Goal: Transaction & Acquisition: Purchase product/service

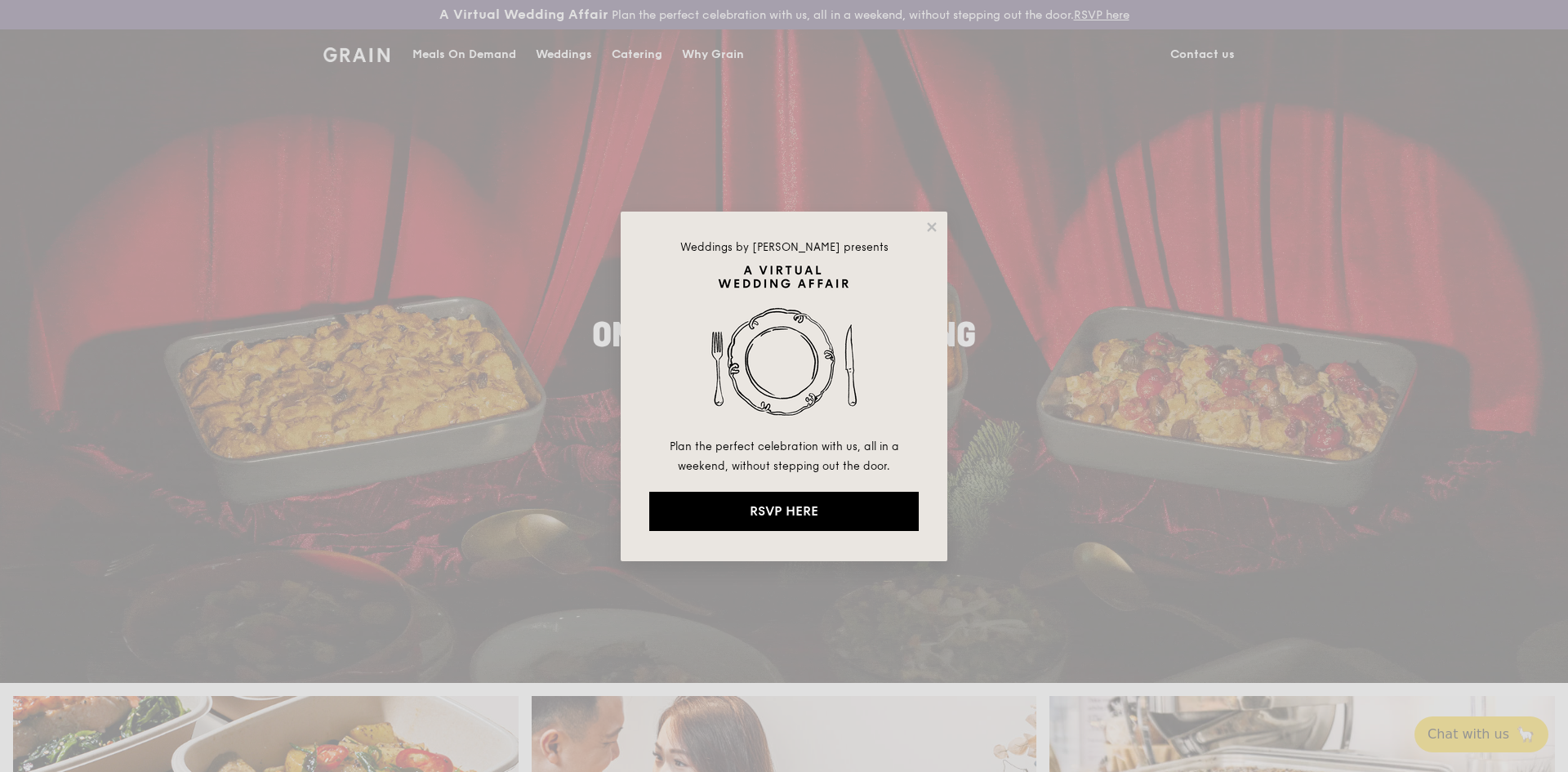
click at [940, 220] on div "Weddings by [PERSON_NAME] presents Plan the perfect celebration with us, all in…" at bounding box center [783, 386] width 326 height 350
click at [936, 223] on icon at bounding box center [932, 227] width 9 height 9
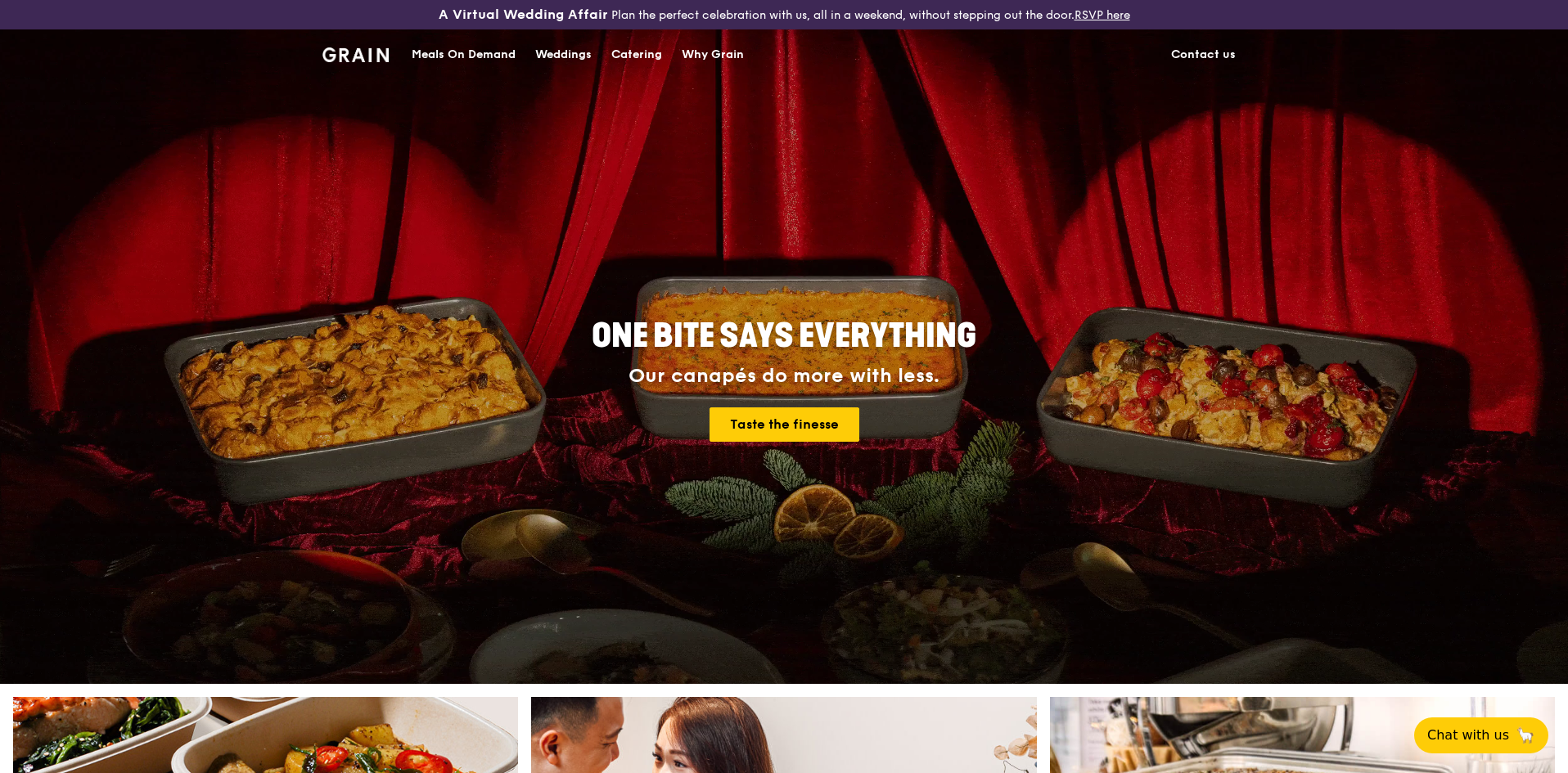
click at [476, 56] on div "Meals On Demand" at bounding box center [463, 54] width 104 height 49
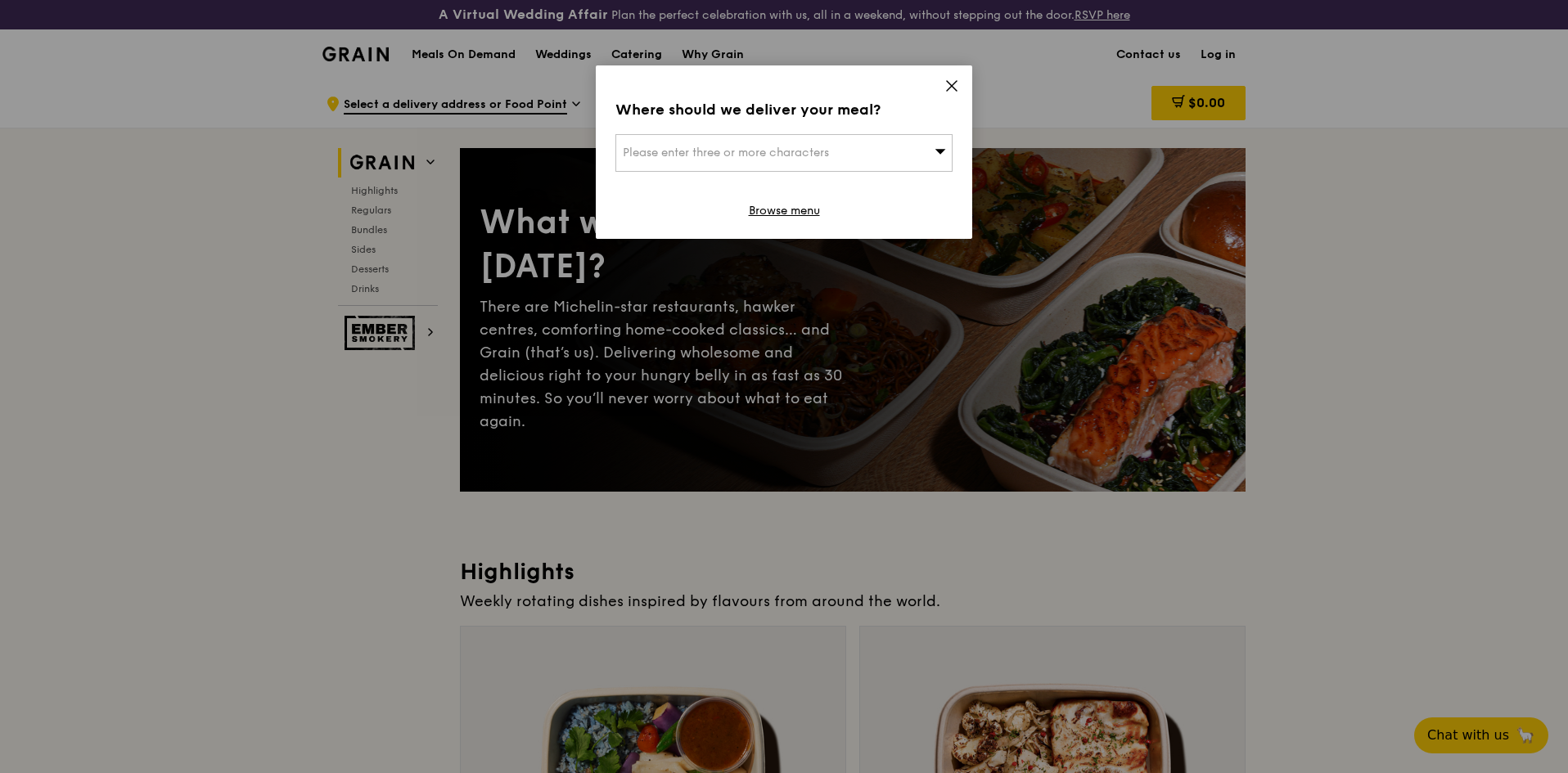
click at [871, 159] on div "Please enter three or more characters" at bounding box center [784, 153] width 337 height 37
type input "757432"
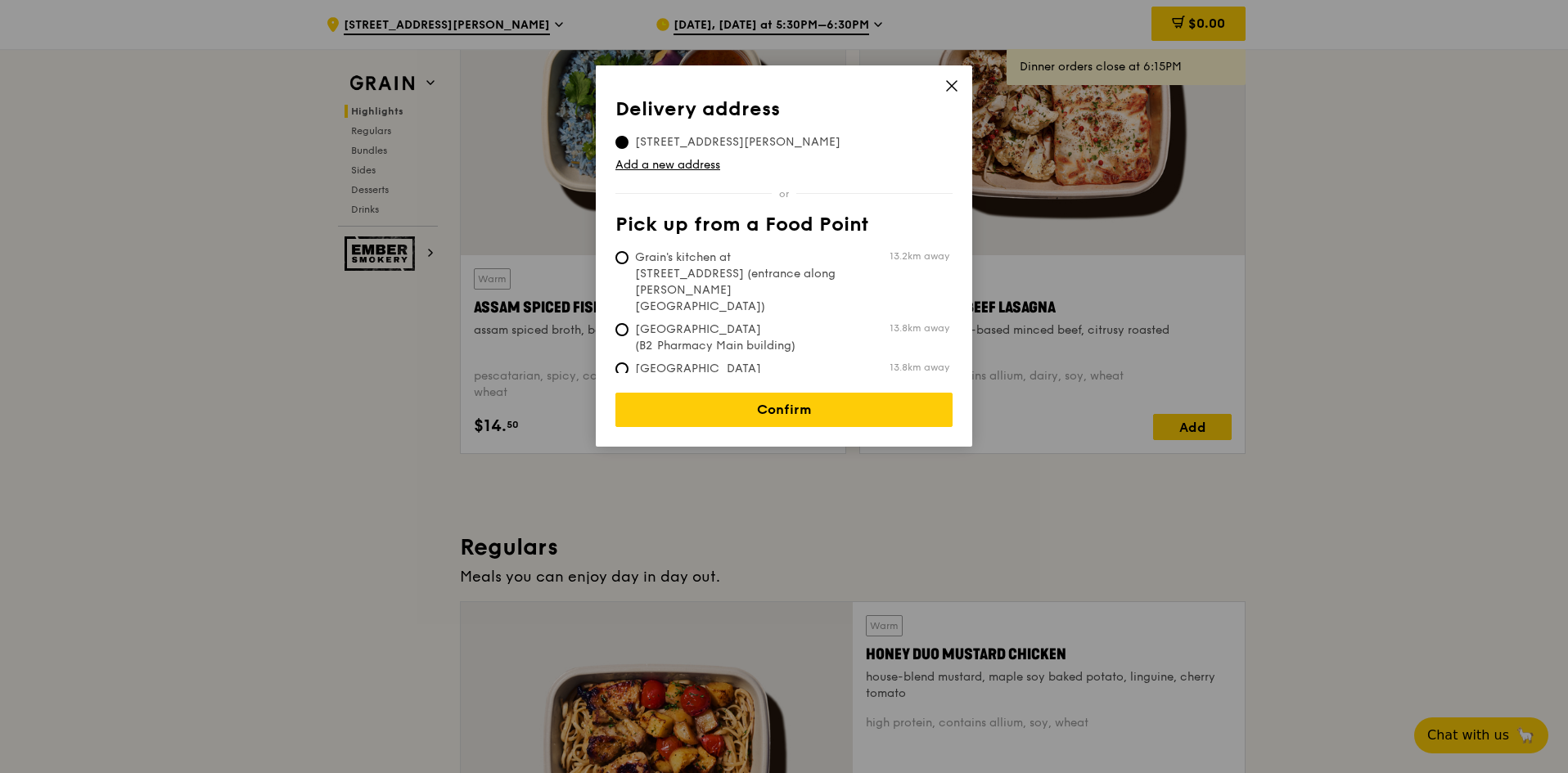
scroll to position [327, 0]
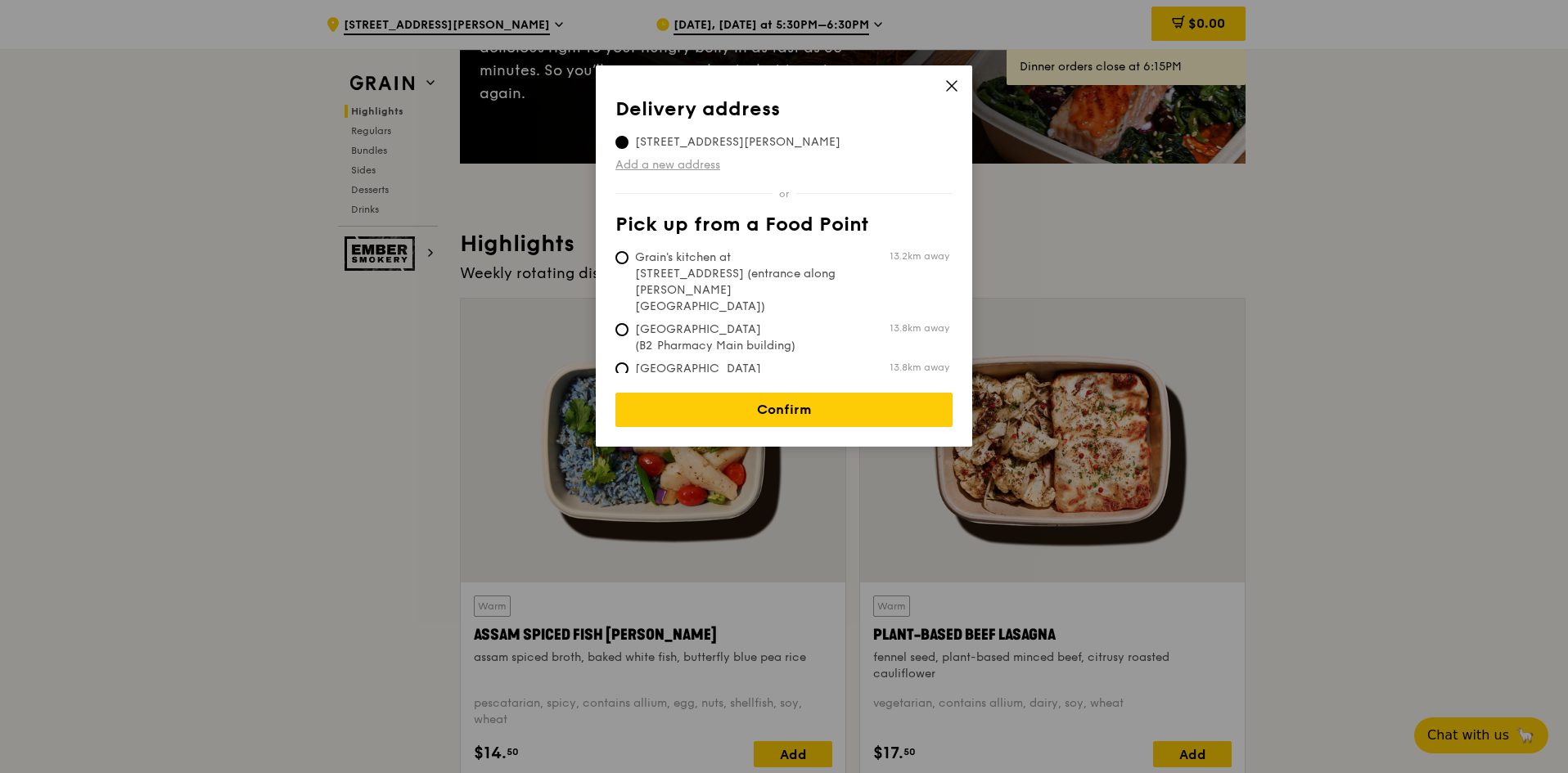
click at [669, 163] on link "Add a new address" at bounding box center [784, 165] width 337 height 16
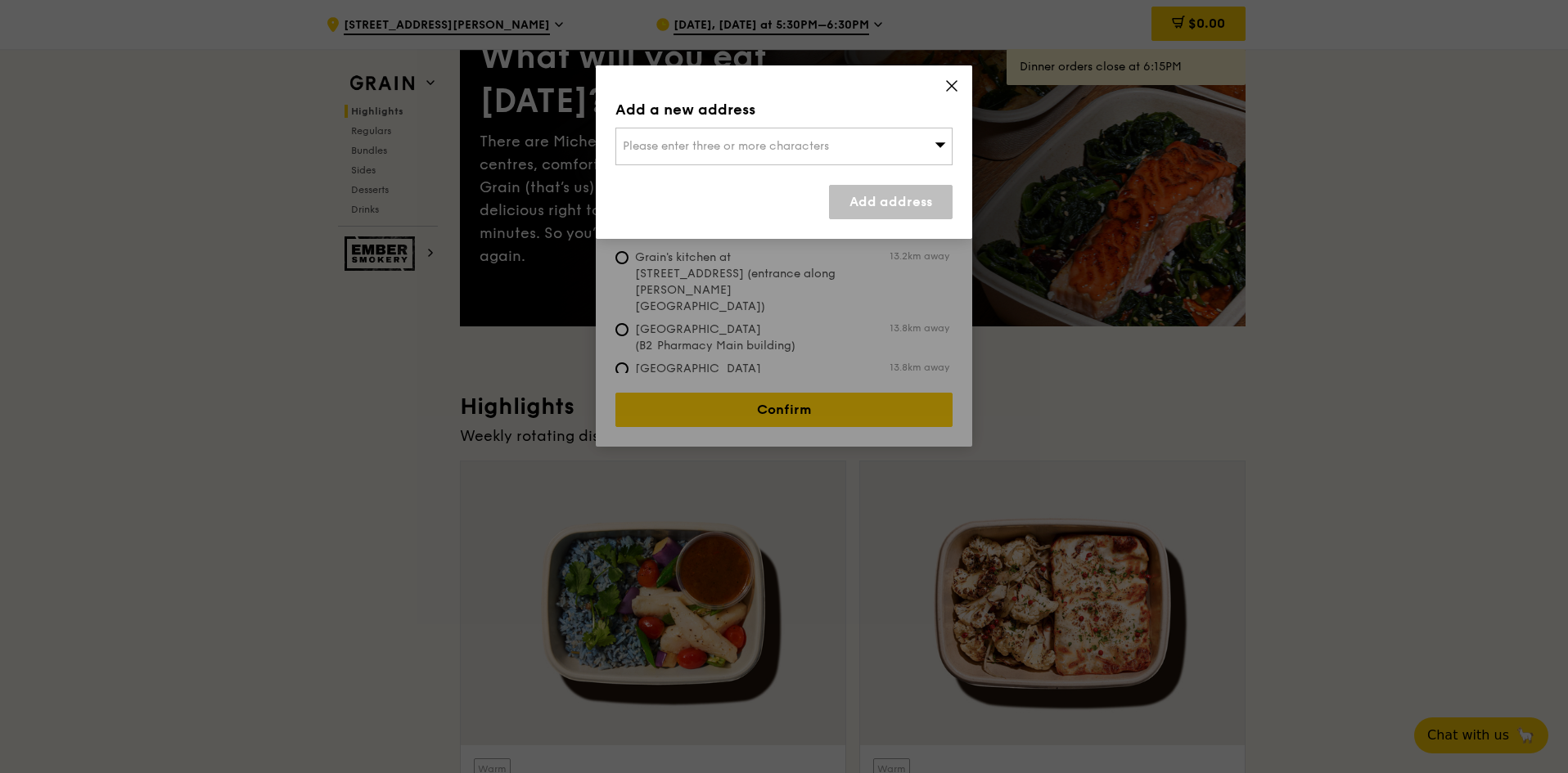
scroll to position [164, 0]
click at [698, 151] on span "Please enter three or more characters" at bounding box center [725, 146] width 206 height 14
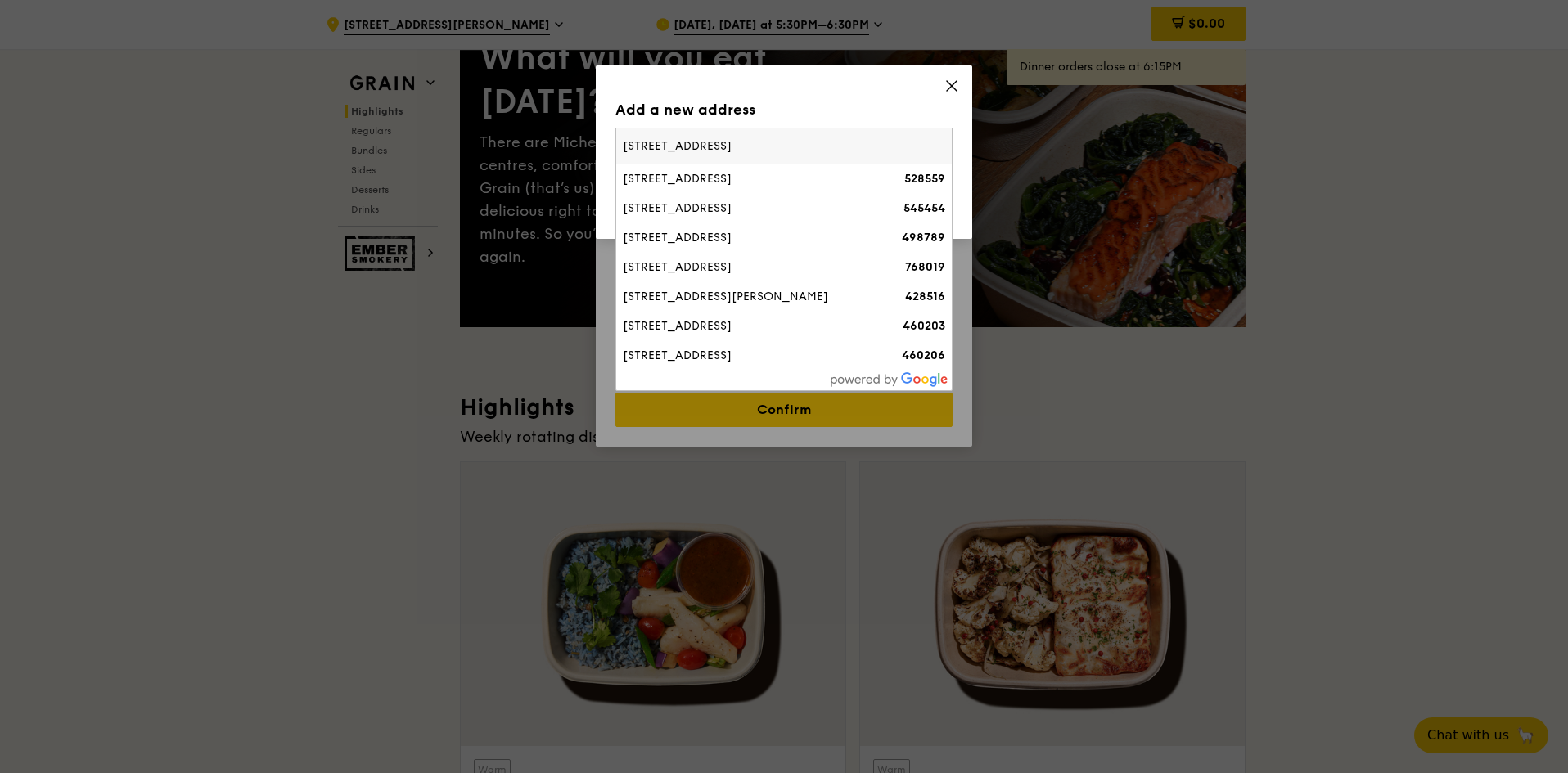
type input "[STREET_ADDRESS]"
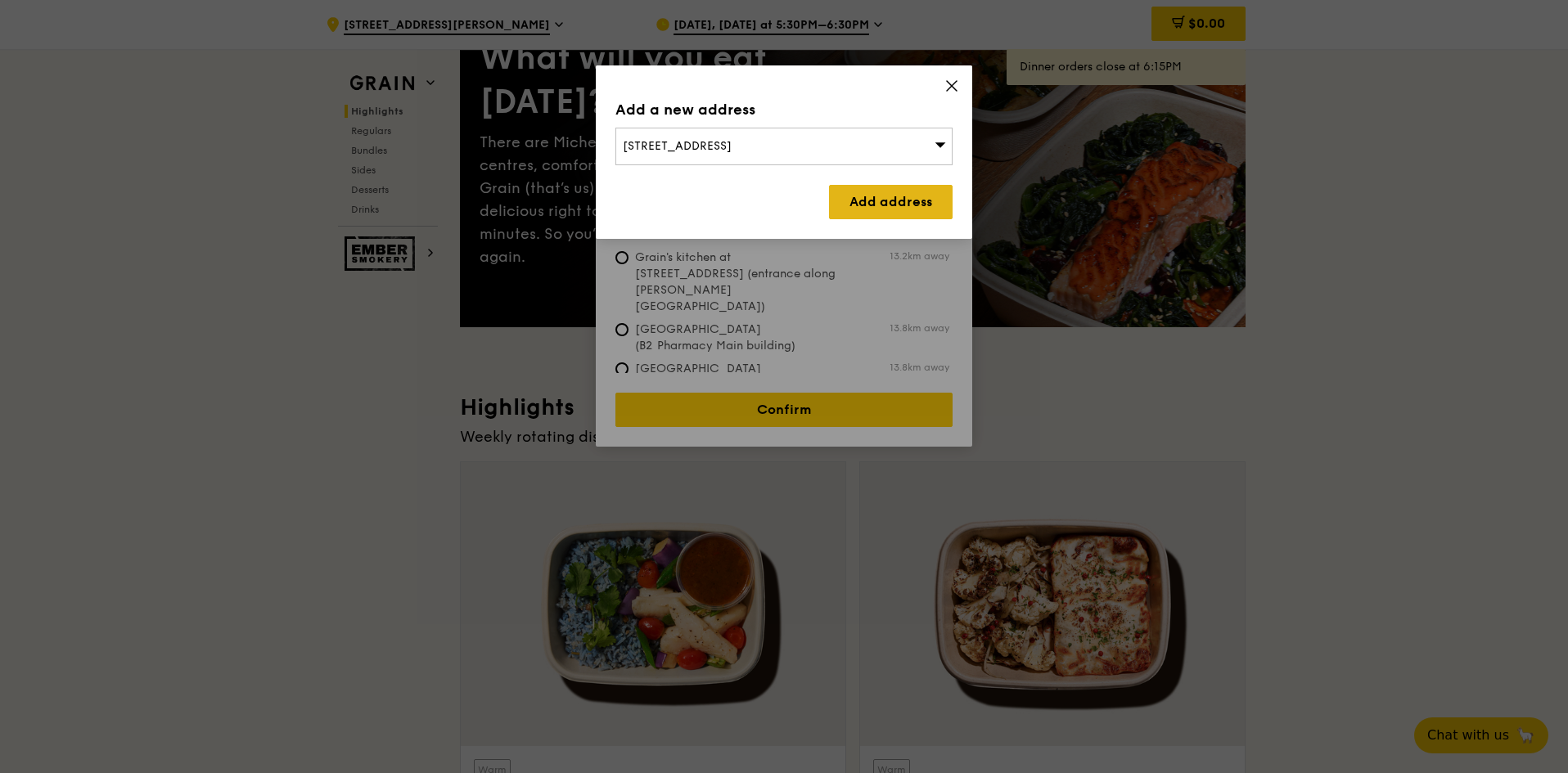
click at [873, 205] on link "Add address" at bounding box center [891, 202] width 124 height 35
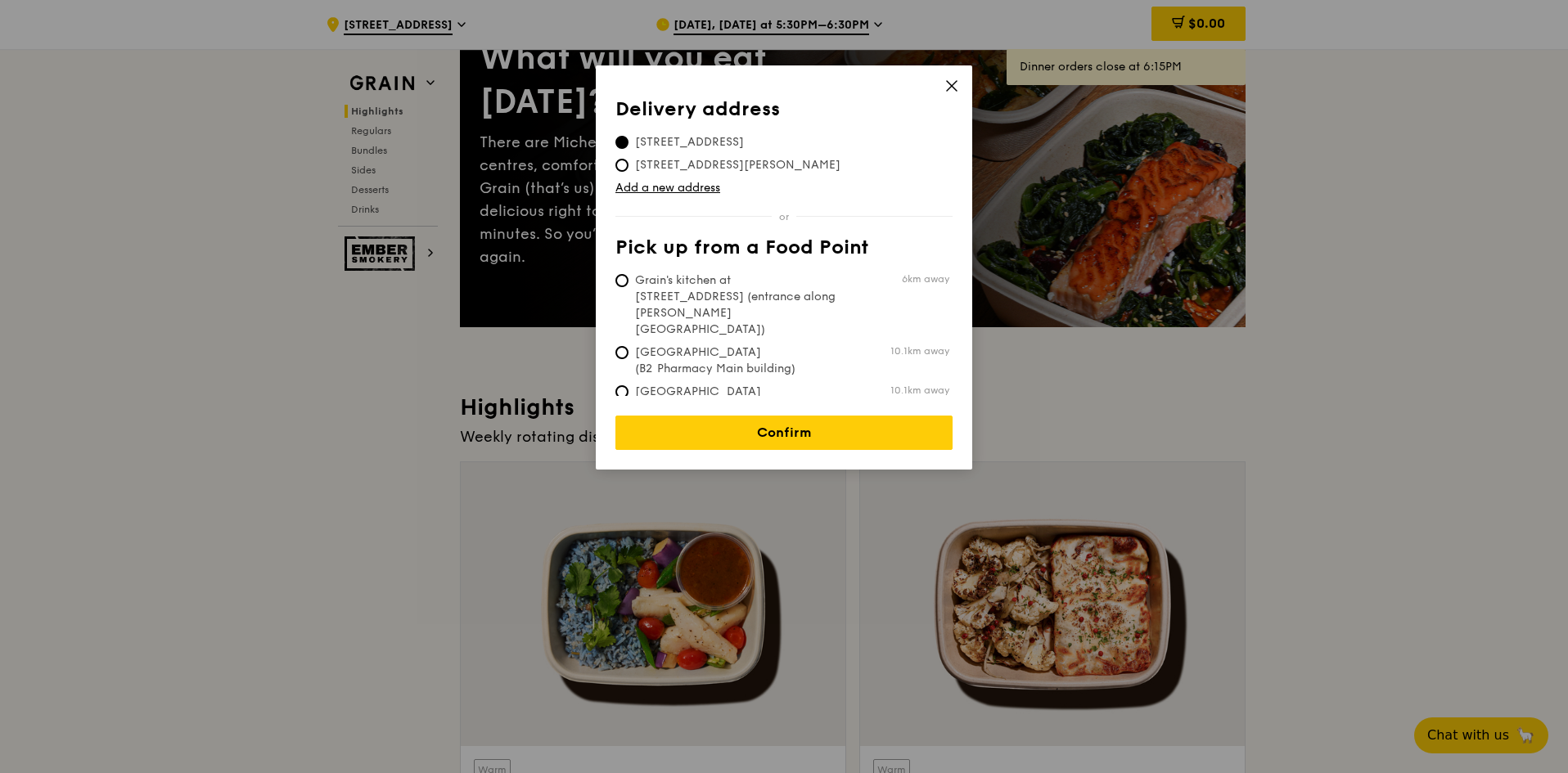
click at [946, 81] on icon at bounding box center [951, 85] width 15 height 15
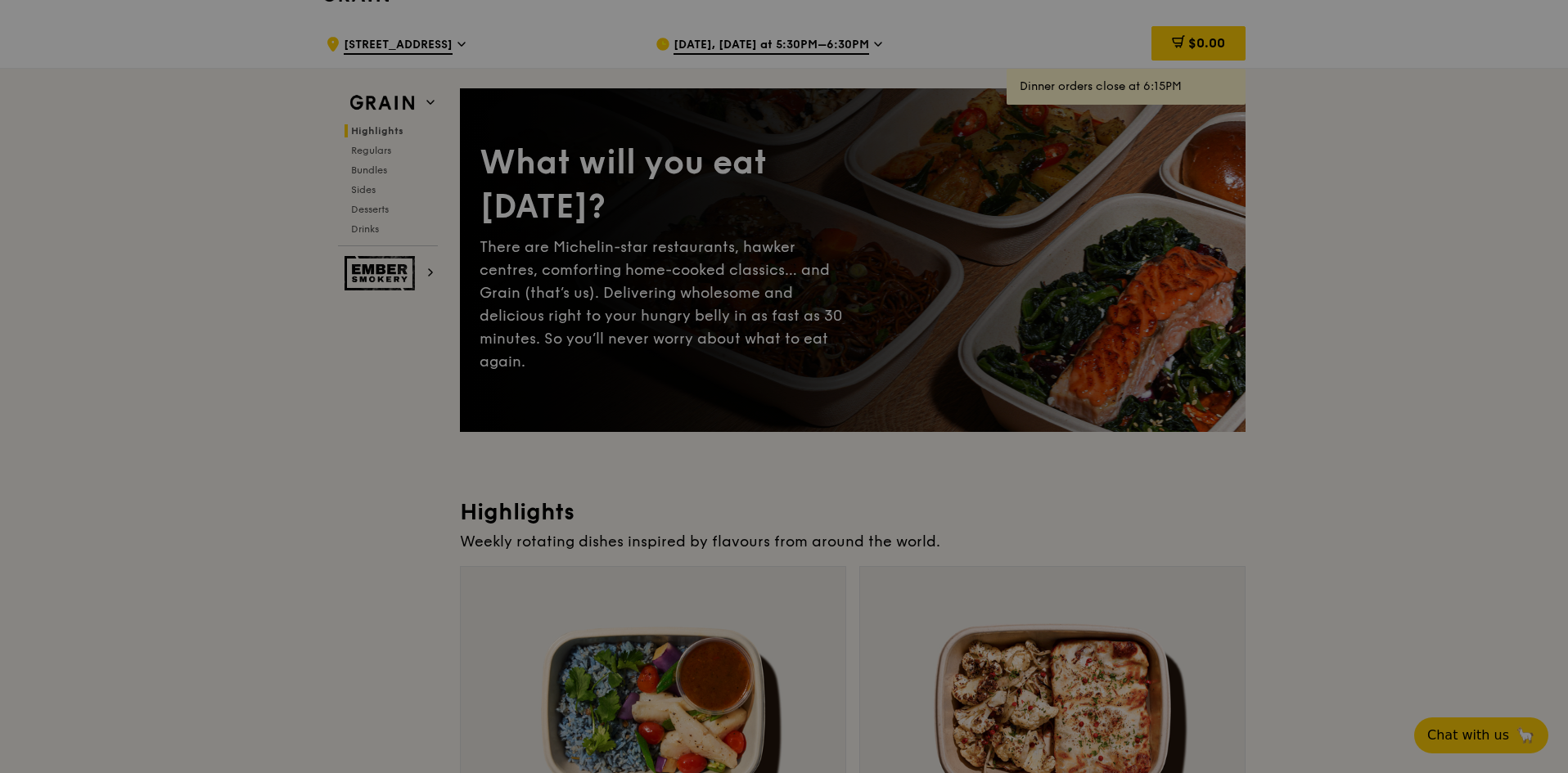
scroll to position [0, 0]
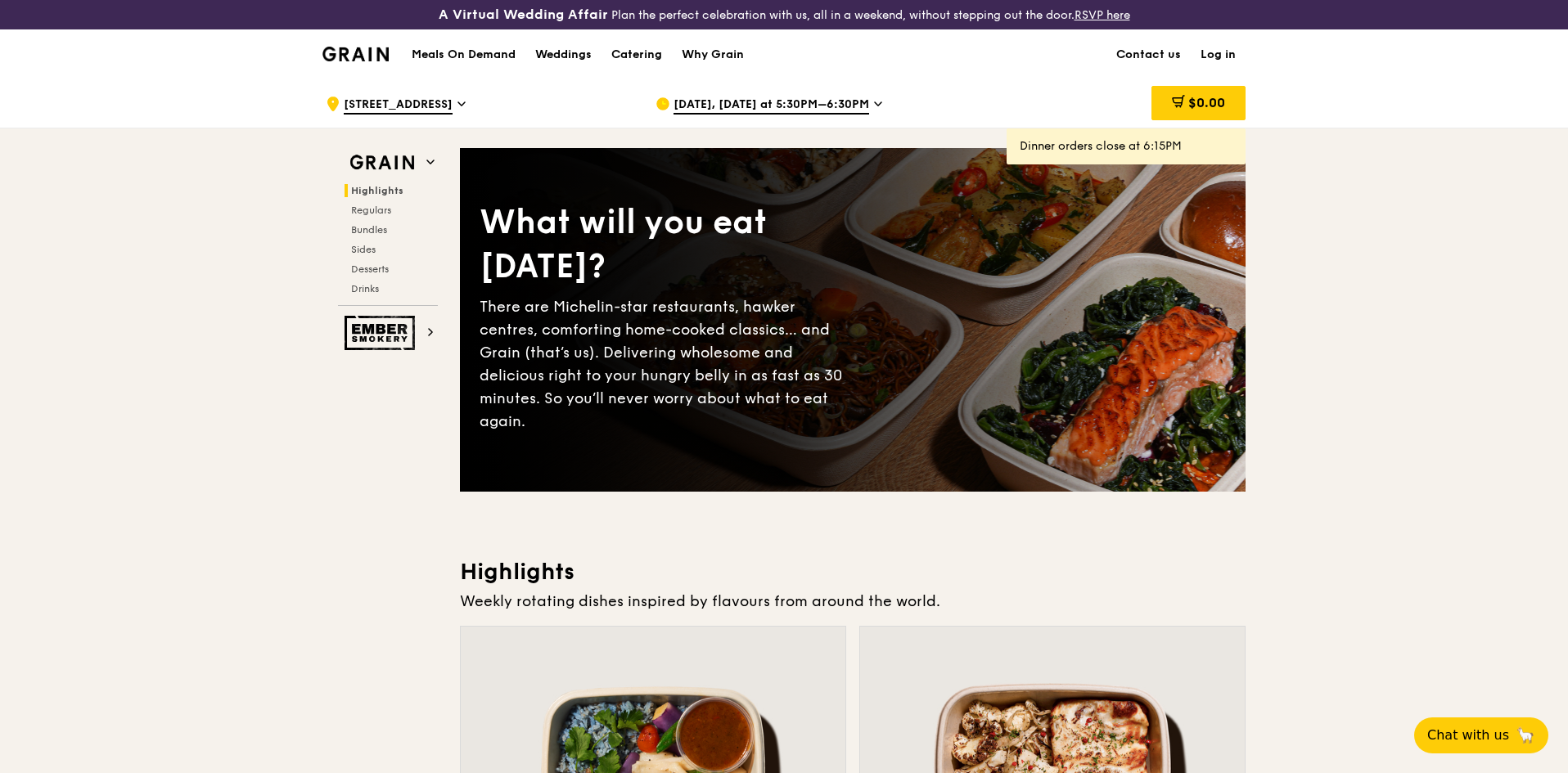
click at [506, 102] on div ".cls-1 { fill: none; stroke: #fff; stroke-linecap: round; stroke-linejoin: roun…" at bounding box center [478, 103] width 304 height 49
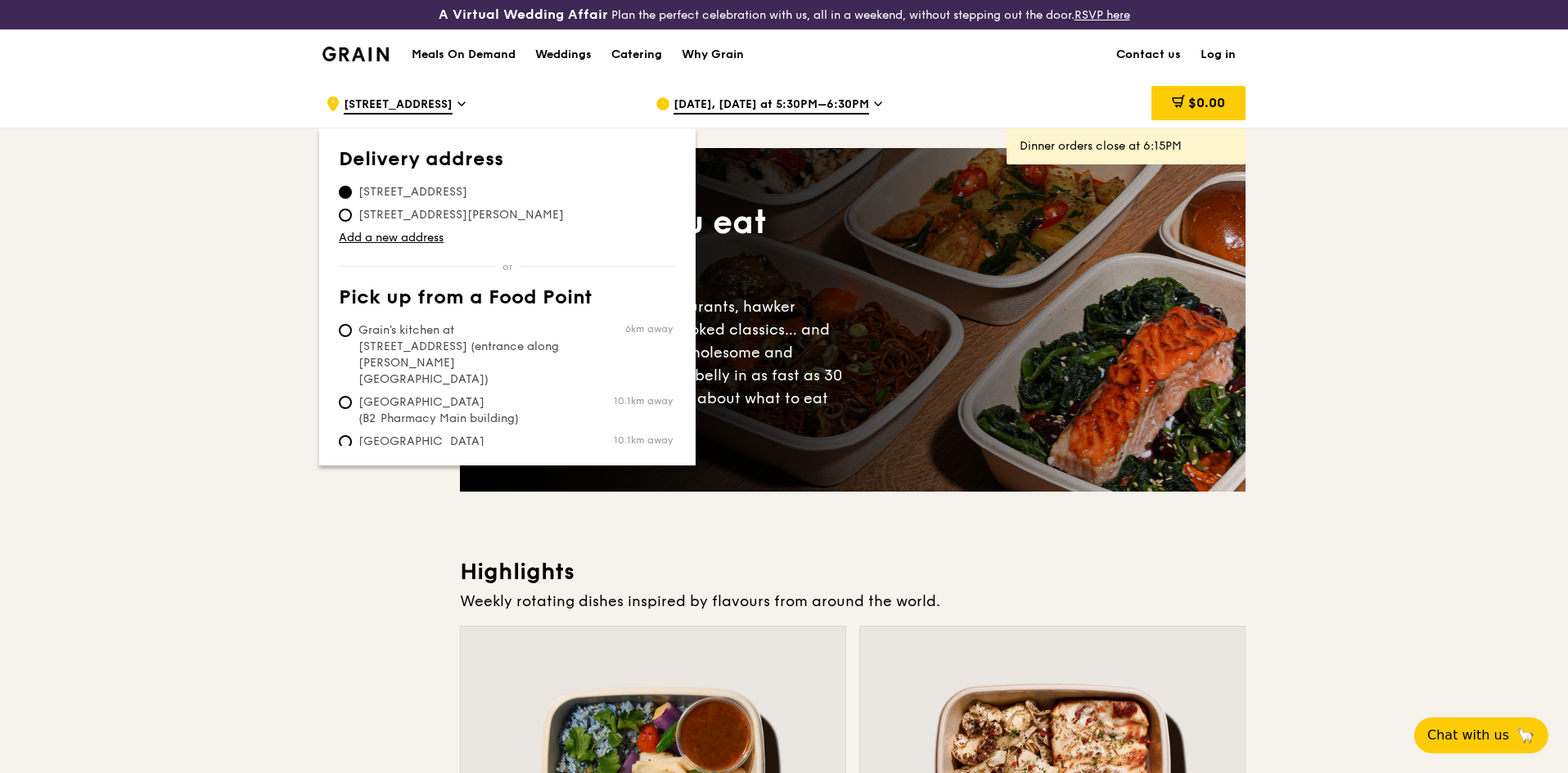
click at [466, 102] on icon at bounding box center [461, 103] width 8 height 15
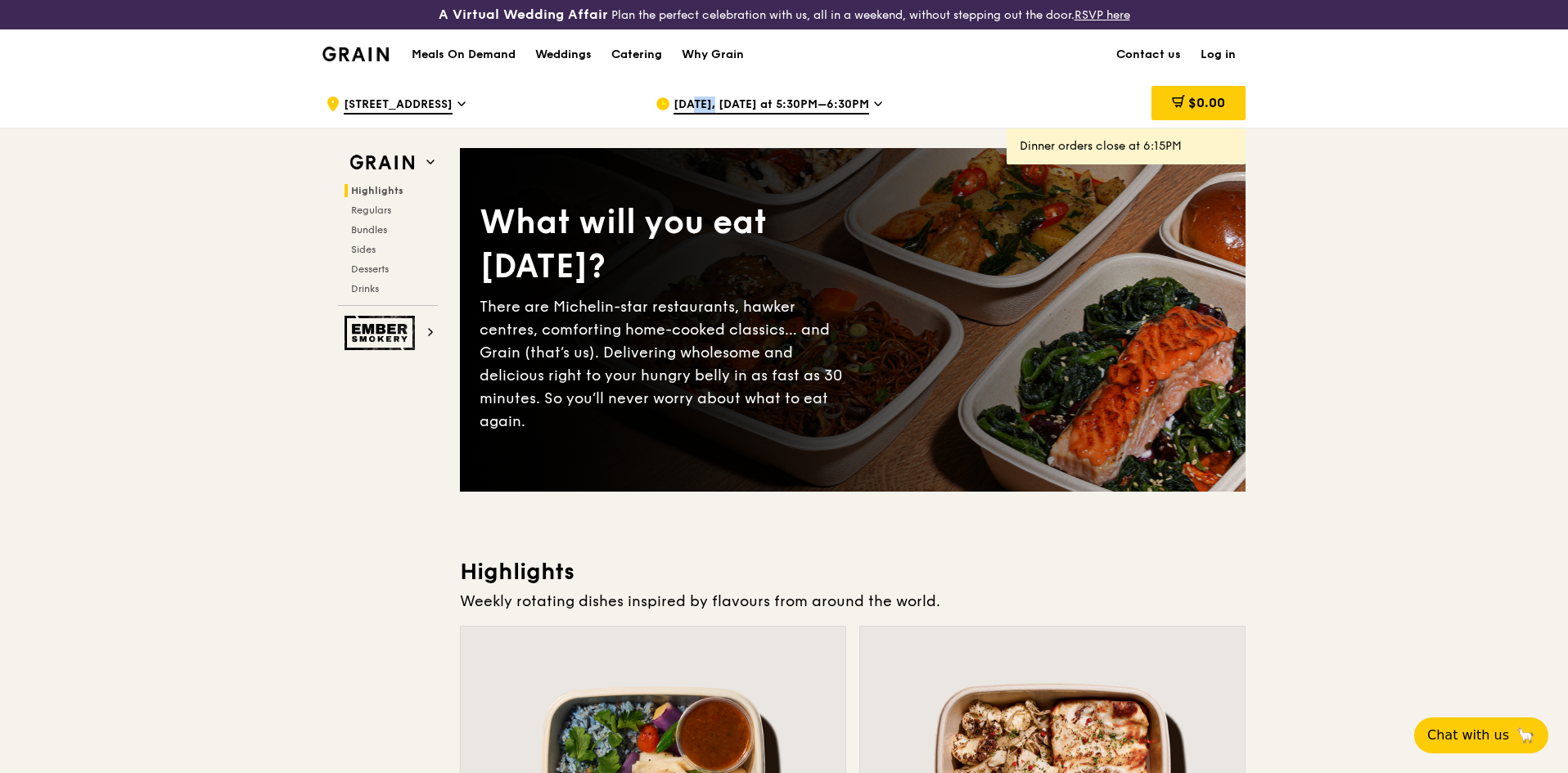
click at [466, 102] on icon at bounding box center [461, 103] width 8 height 15
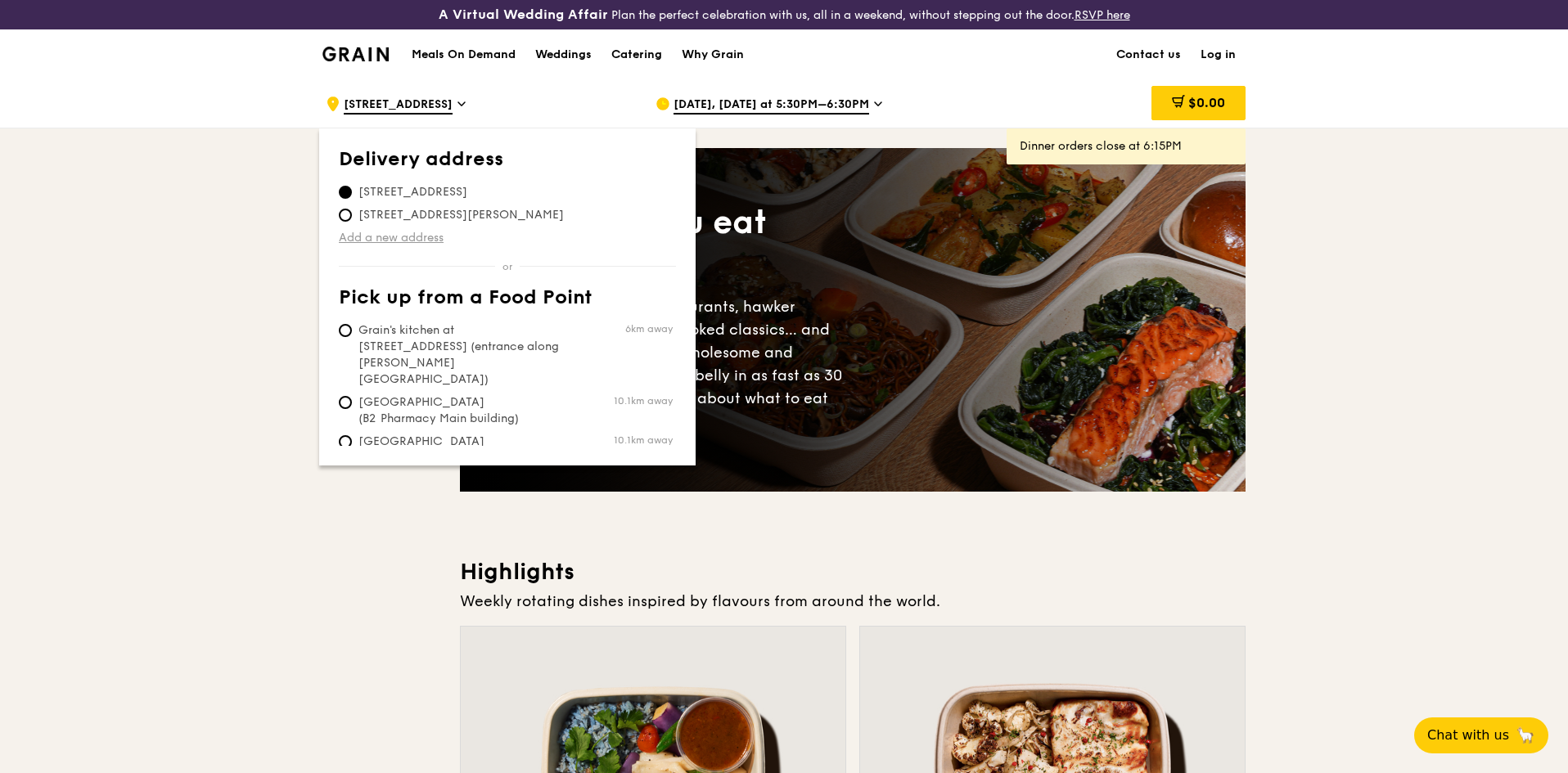
click at [396, 240] on link "Add a new address" at bounding box center [507, 238] width 337 height 16
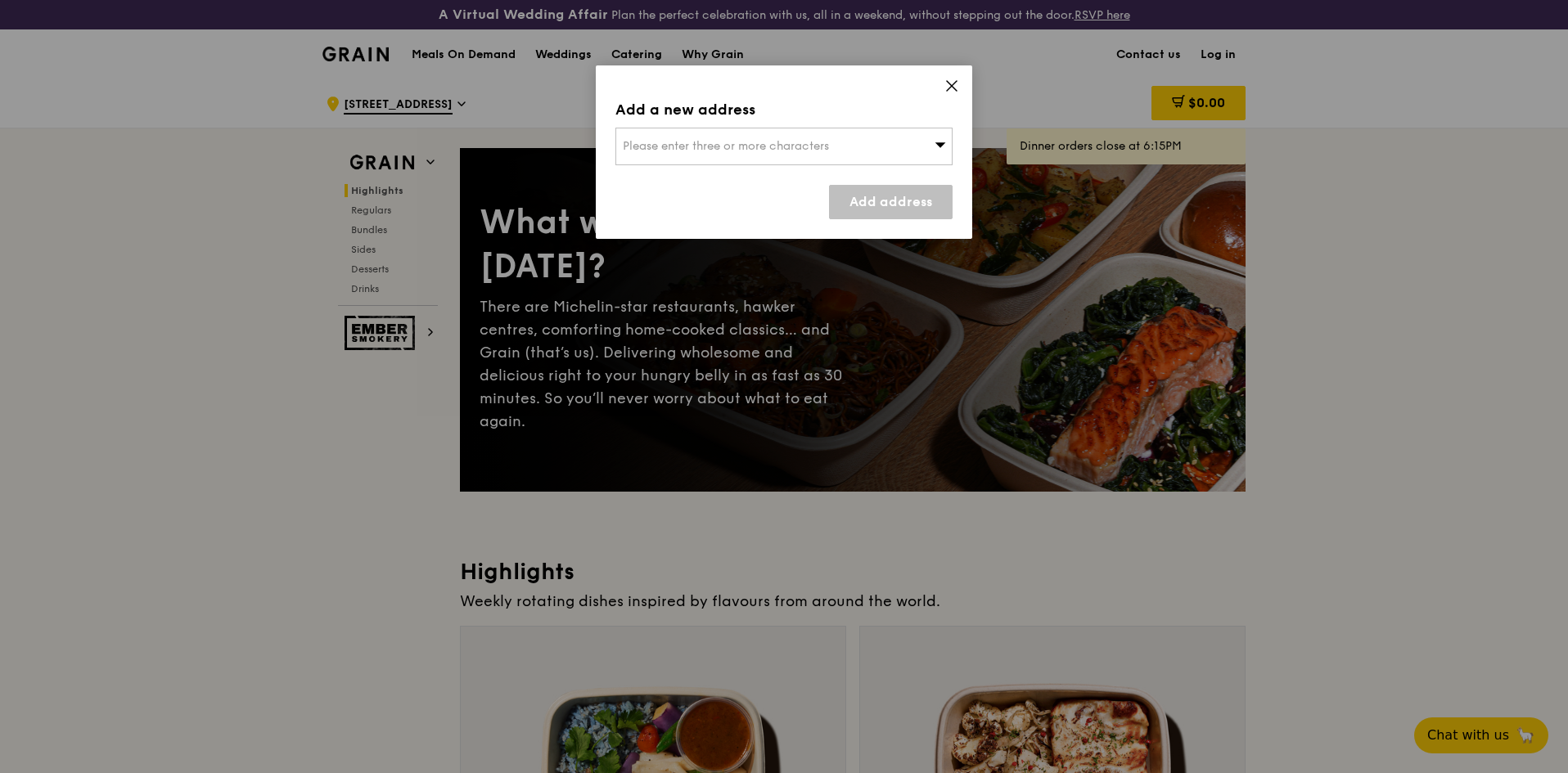
click at [672, 144] on span "Please enter three or more characters" at bounding box center [725, 146] width 206 height 14
type input "1"
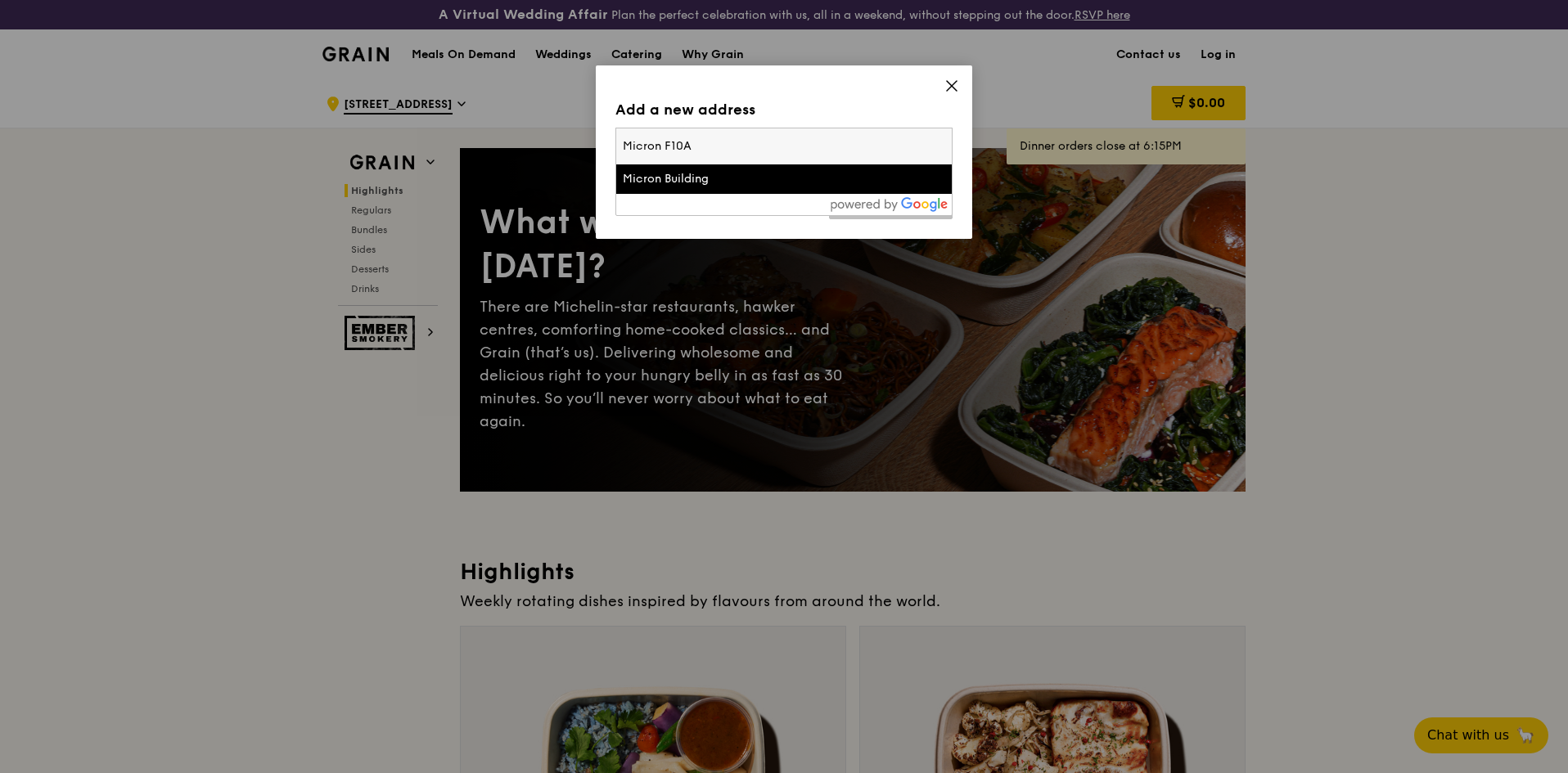
type input "Micron F10A"
click at [657, 191] on li "Micron Building" at bounding box center [784, 179] width 336 height 29
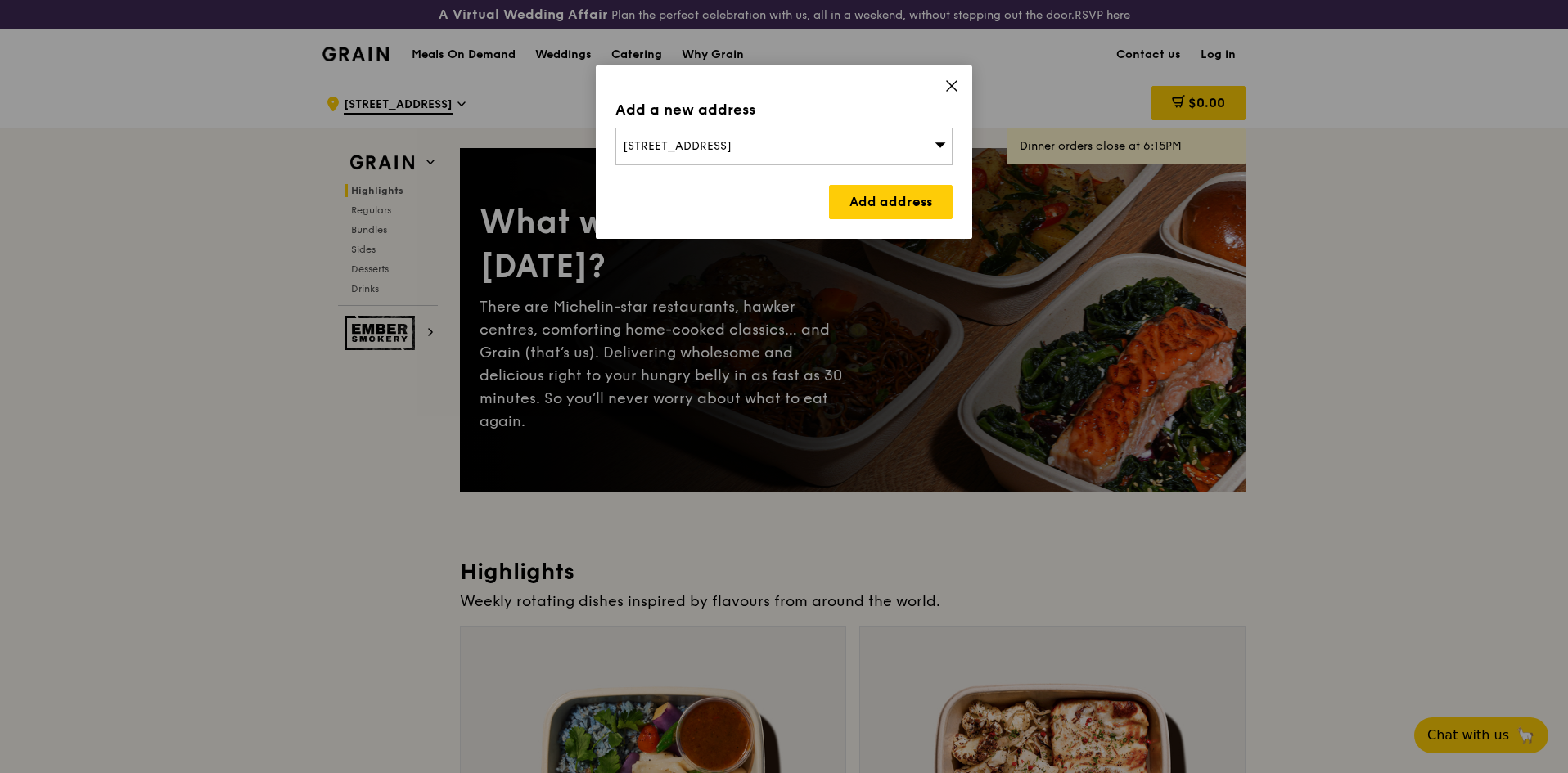
drag, startPoint x: 870, startPoint y: 136, endPoint x: 140, endPoint y: 75, distance: 732.5
click at [140, 75] on div "Add a new address [STREET_ADDRESS] Add address" at bounding box center [784, 386] width 1568 height 773
click at [809, 121] on div "Add a new address [STREET_ADDRESS] Add address" at bounding box center [784, 151] width 377 height 174
click at [866, 147] on div "[STREET_ADDRESS]" at bounding box center [784, 146] width 337 height 37
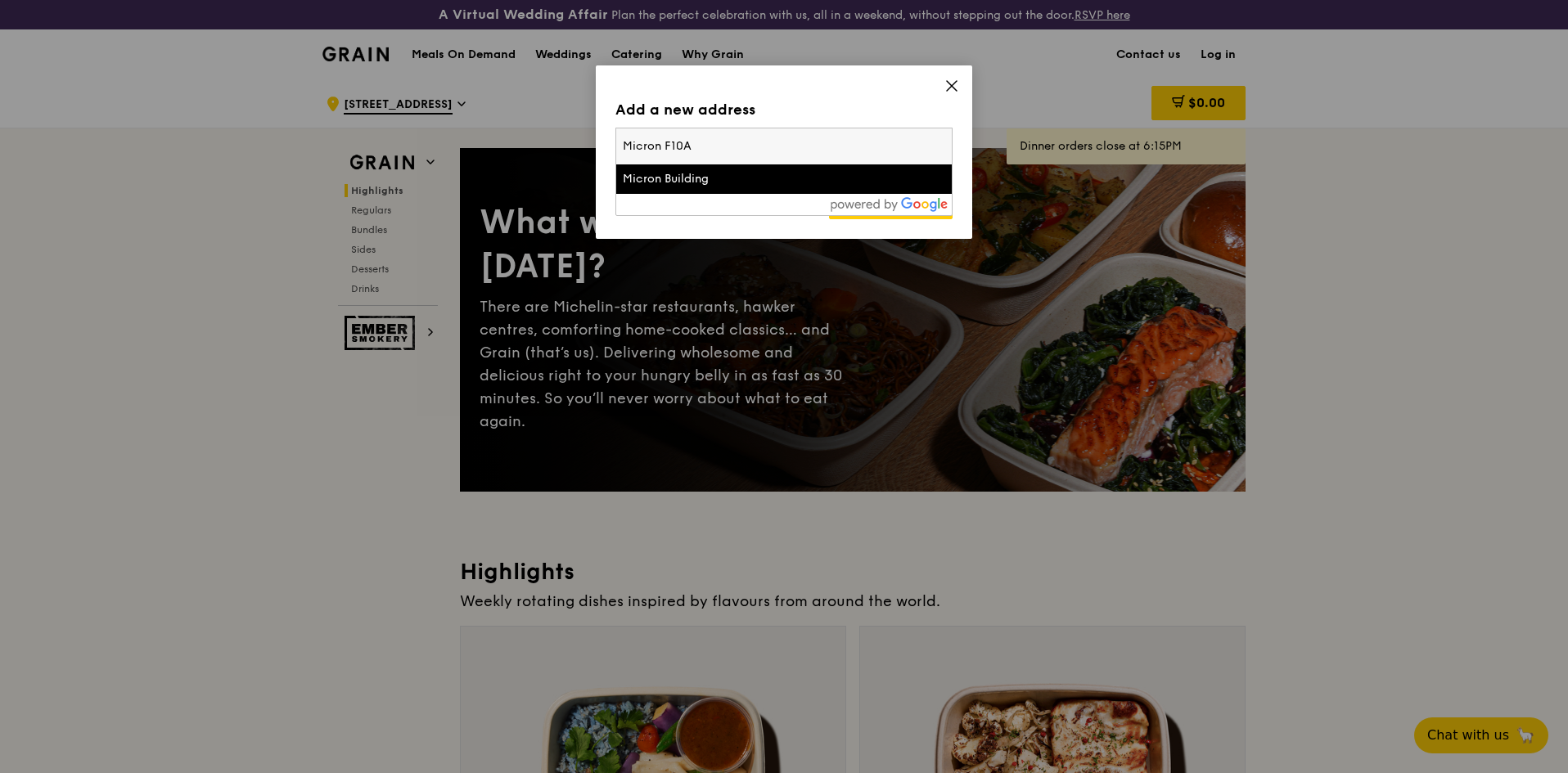
click at [872, 142] on input "Micron F10A" at bounding box center [784, 146] width 336 height 36
type input "Micron F10A"
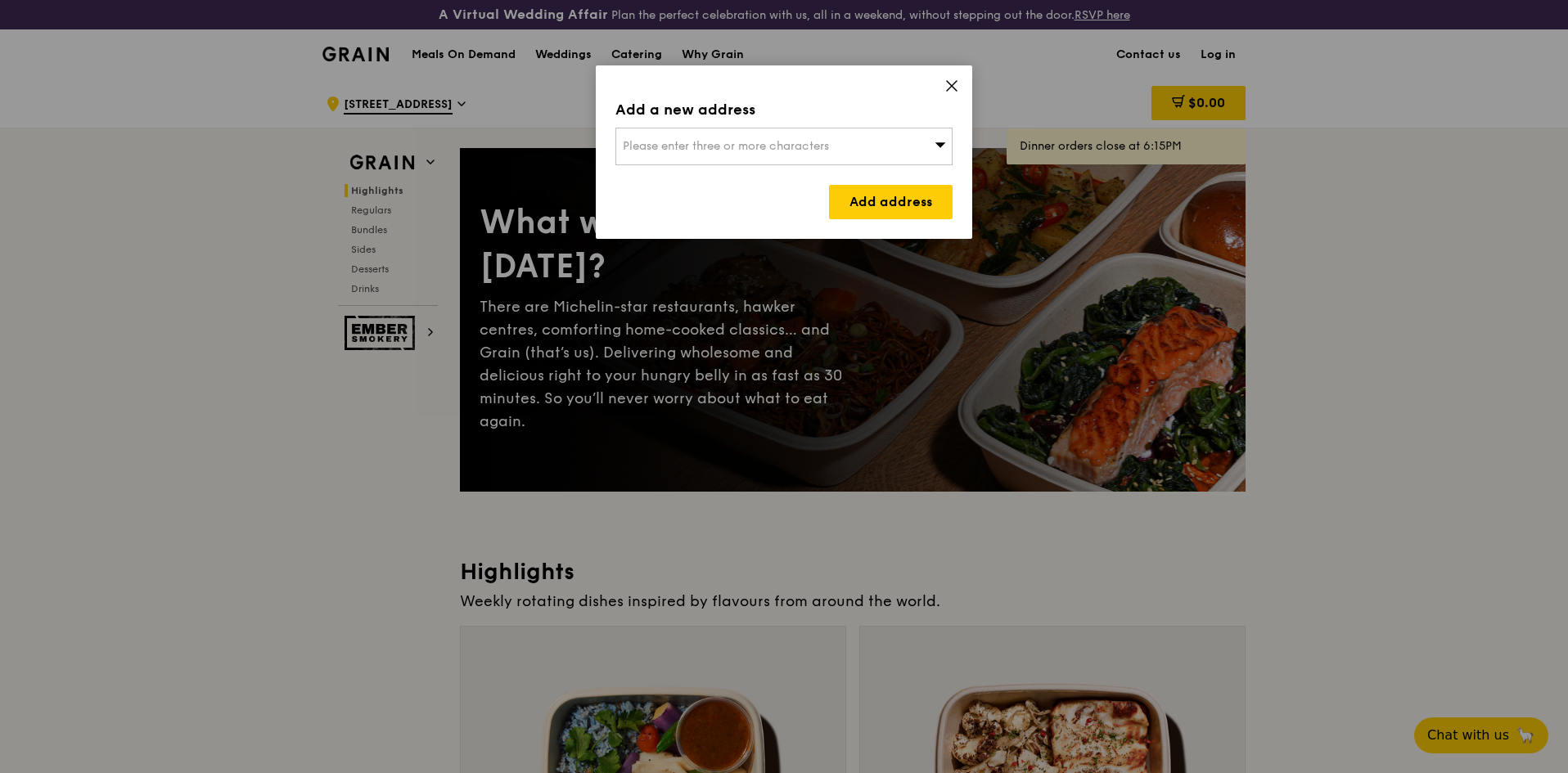
click at [872, 142] on div "Please enter three or more characters" at bounding box center [784, 146] width 337 height 37
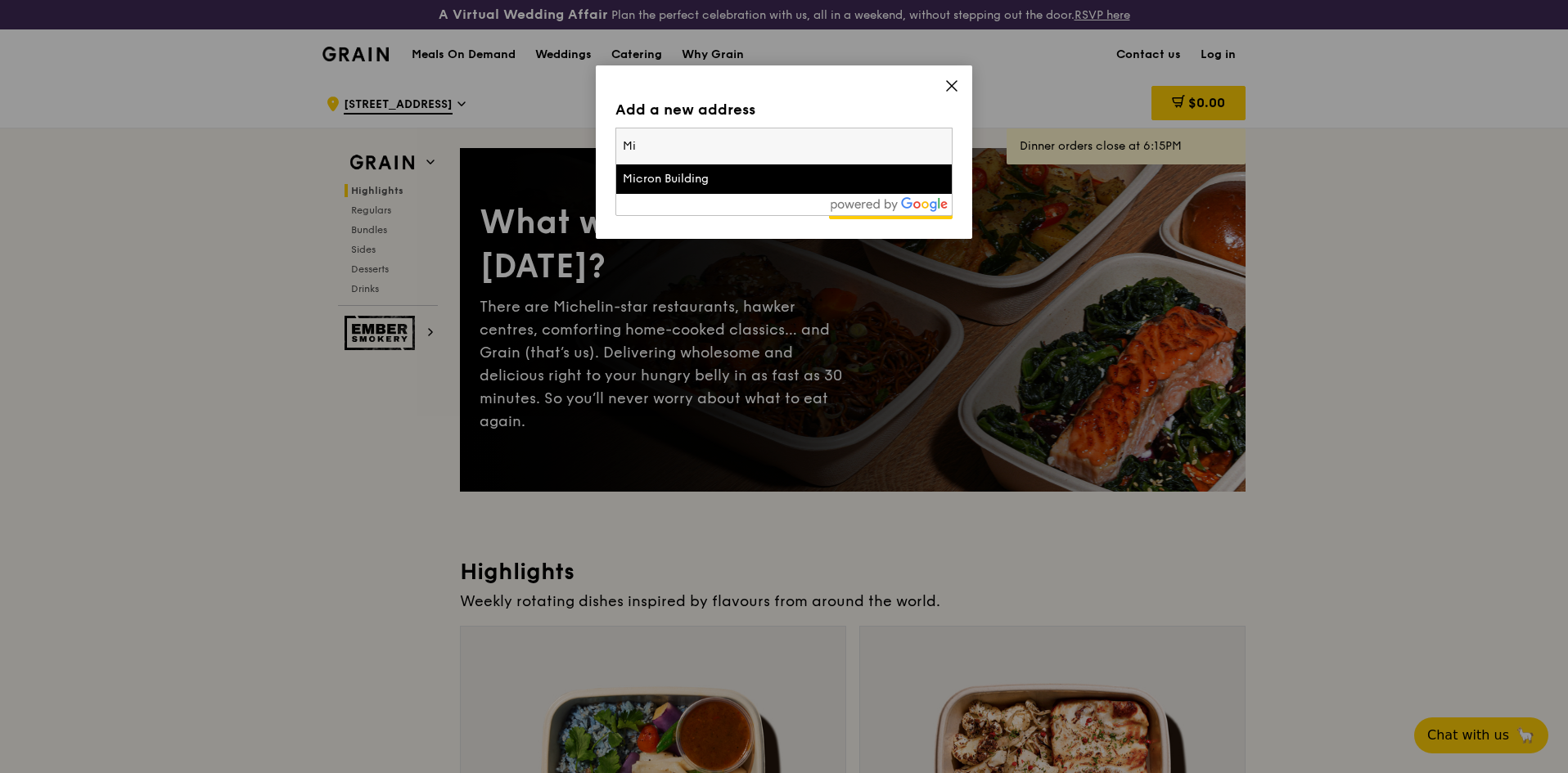
type input "M"
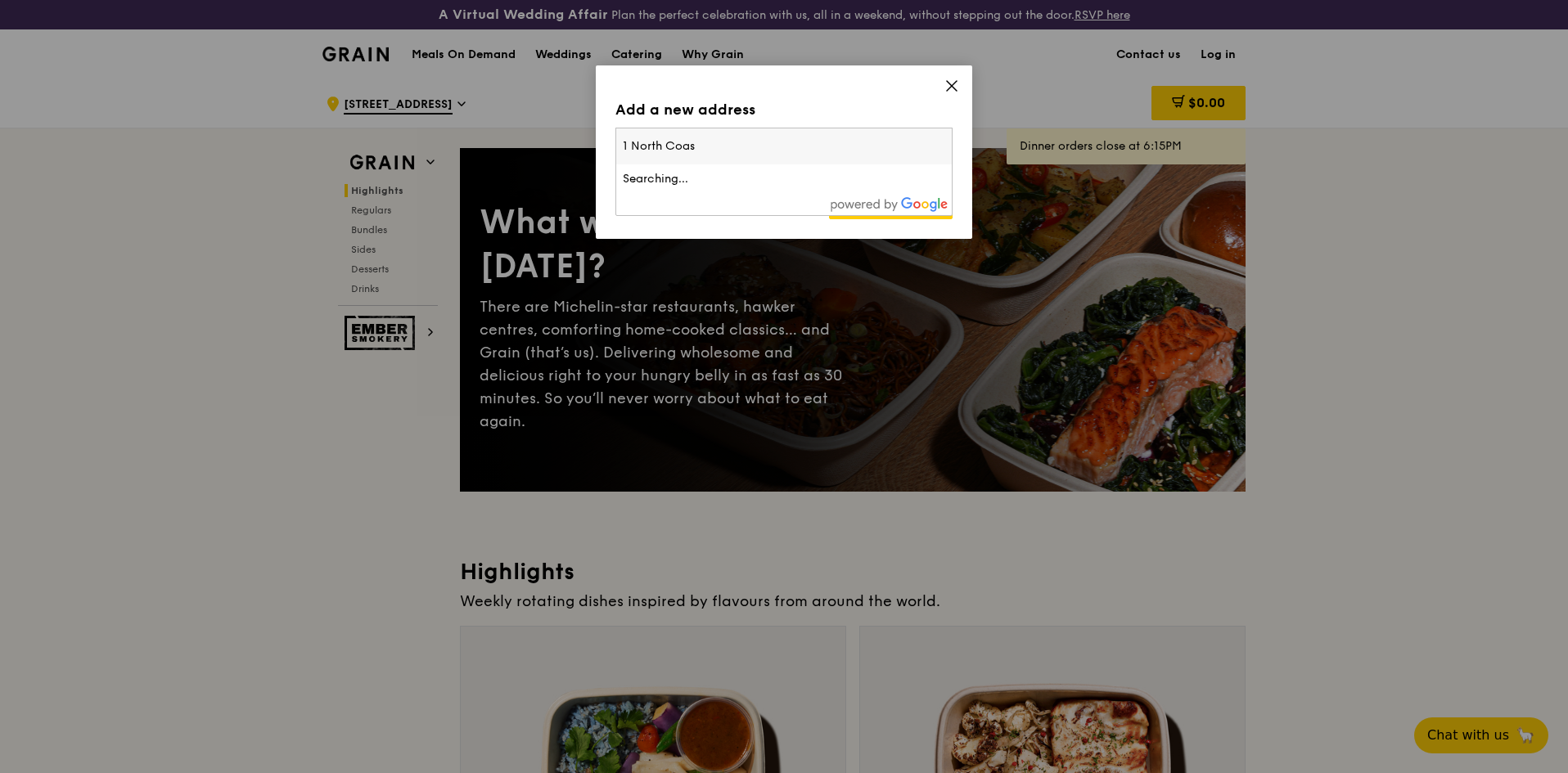
type input "1 North Coasr"
click at [871, 205] on link "Add address" at bounding box center [891, 202] width 124 height 35
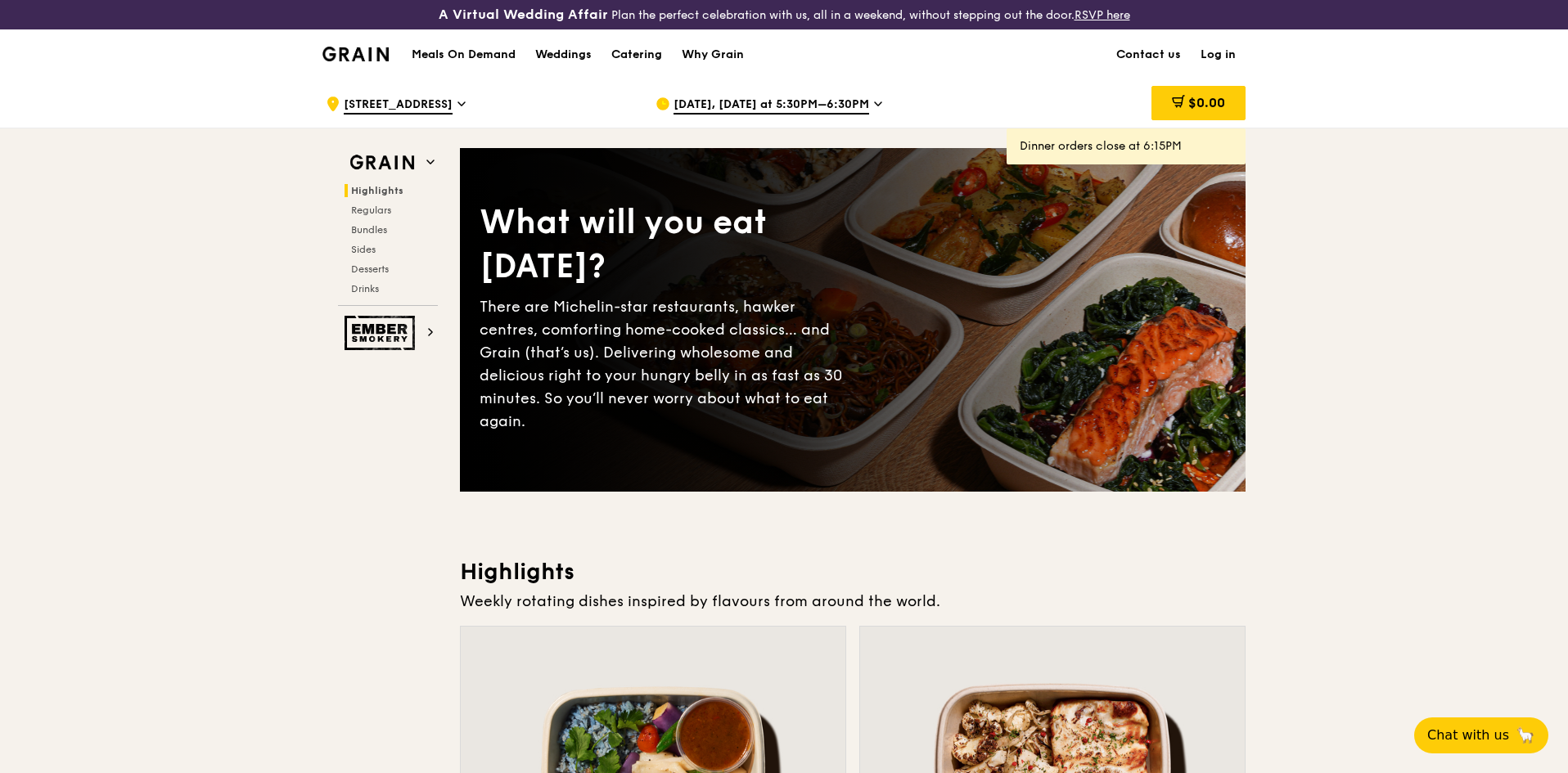
click at [767, 108] on span "[DATE], [DATE] at 5:30PM–6:30PM" at bounding box center [772, 105] width 196 height 18
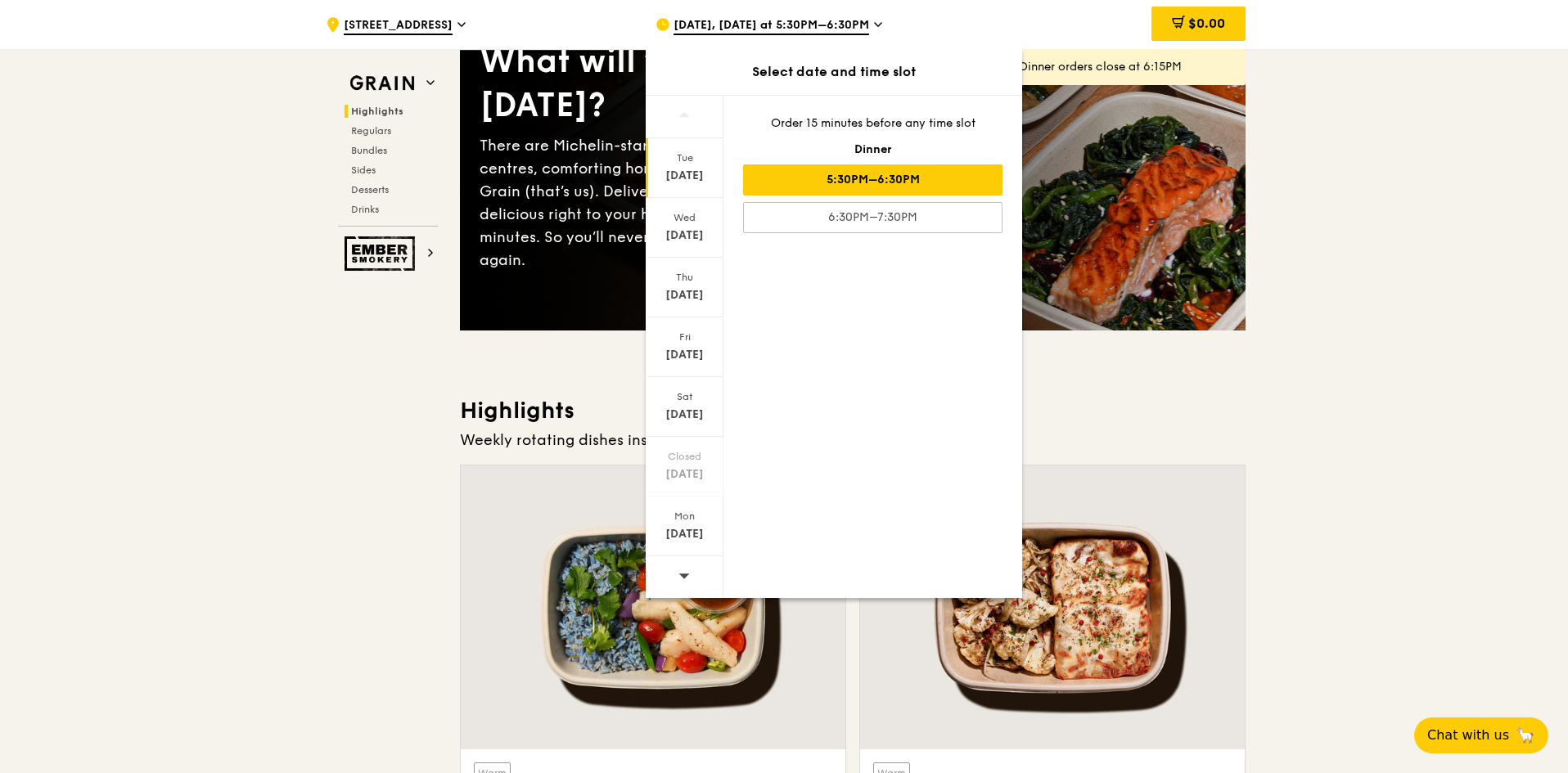
scroll to position [164, 0]
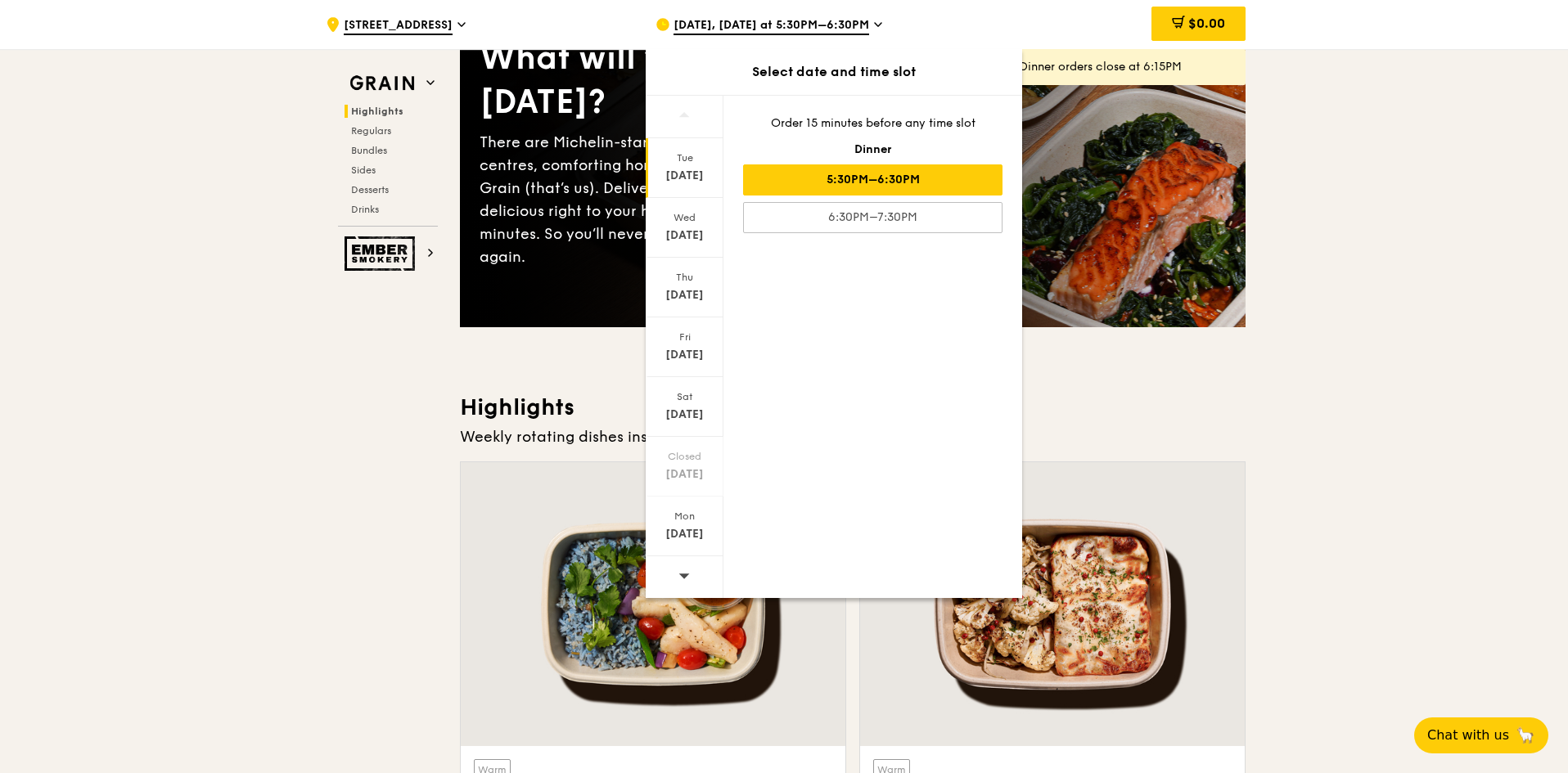
click at [682, 582] on span at bounding box center [684, 575] width 12 height 38
click at [687, 231] on div "[DATE]" at bounding box center [685, 235] width 73 height 16
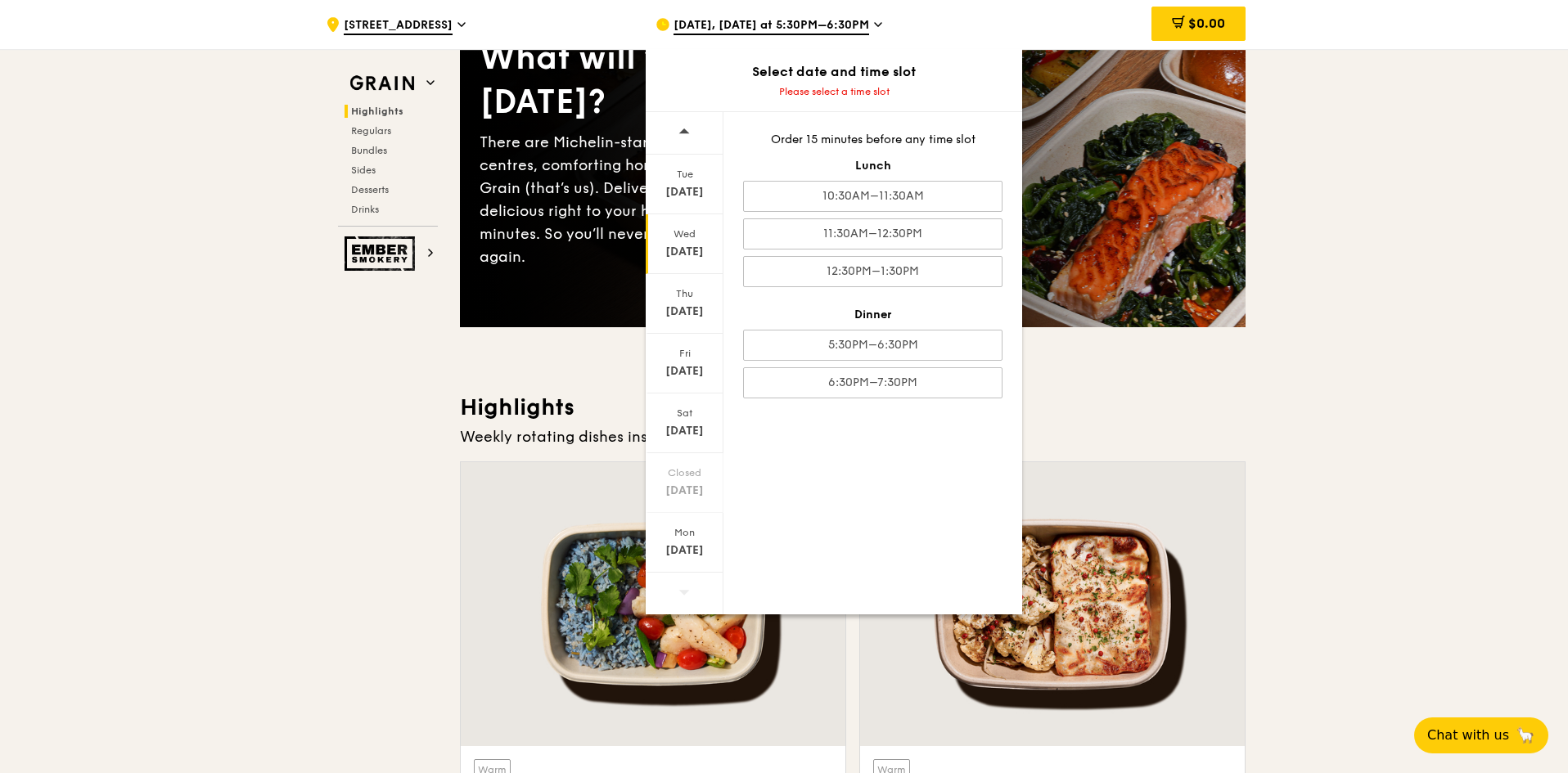
click at [798, 101] on div "Select date and time slot Please select a time slot" at bounding box center [834, 80] width 377 height 62
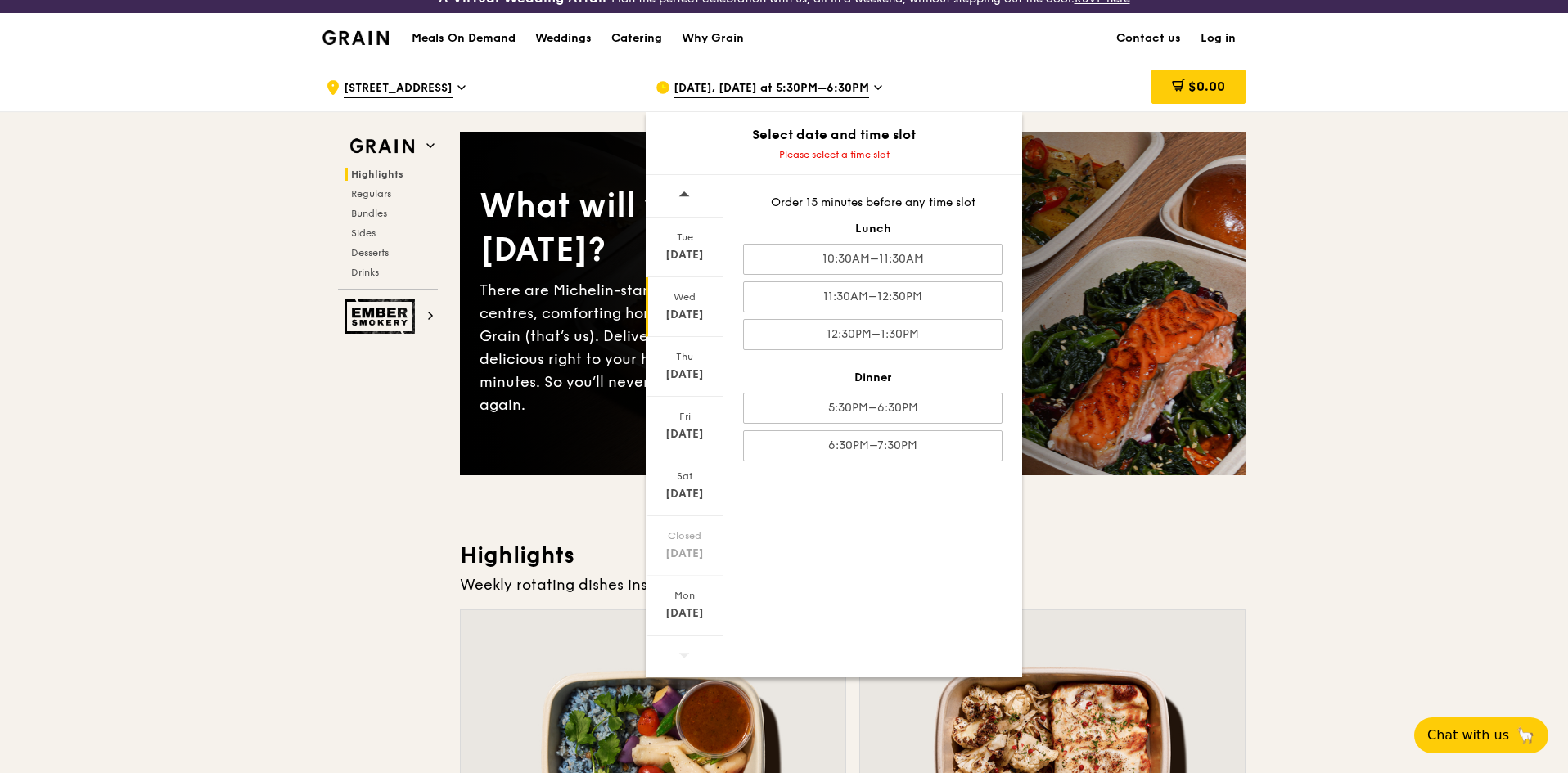
scroll to position [0, 0]
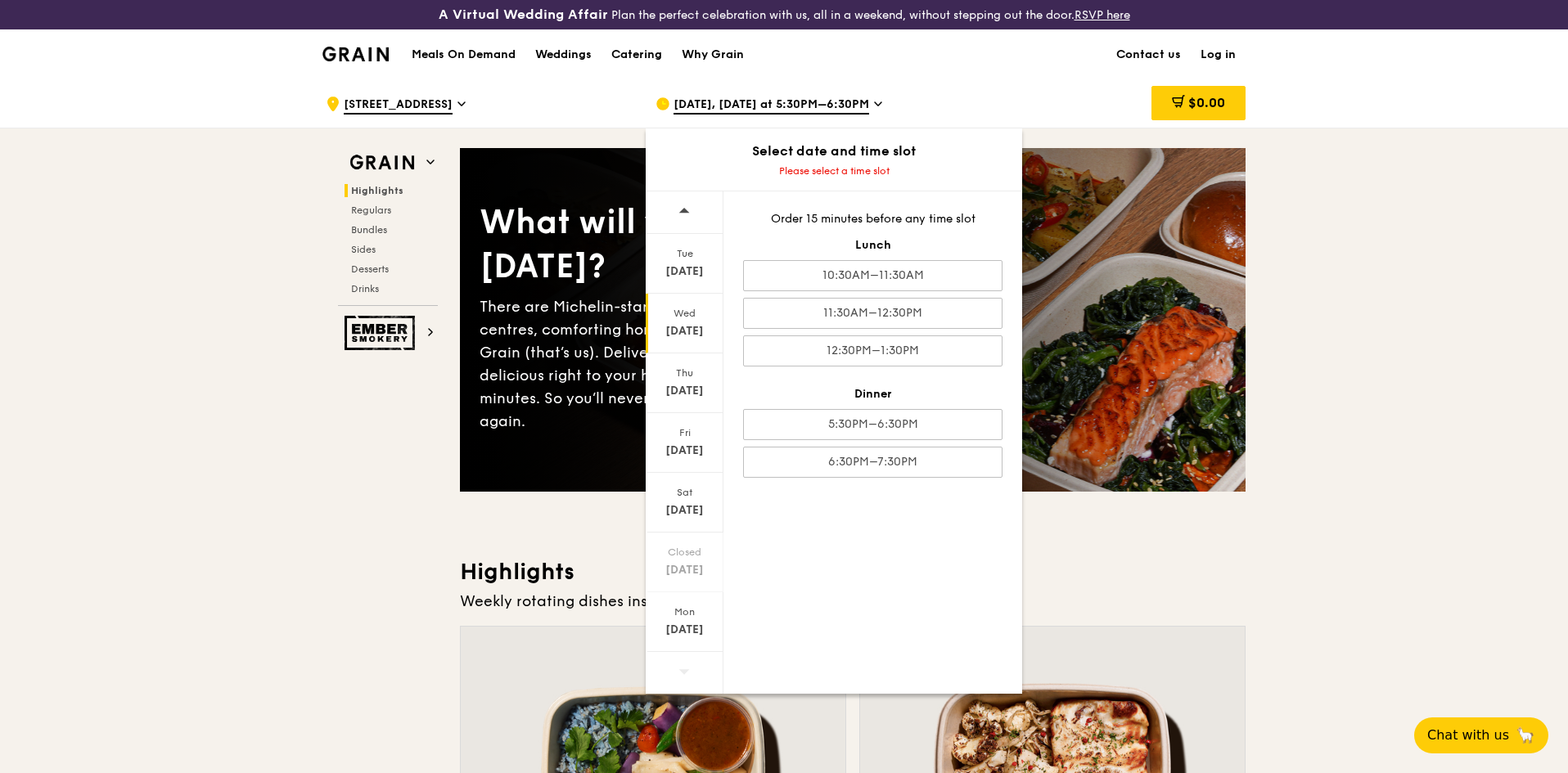
click at [783, 90] on div "[DATE], [DATE] at 5:30PM–6:30PM" at bounding box center [807, 103] width 304 height 49
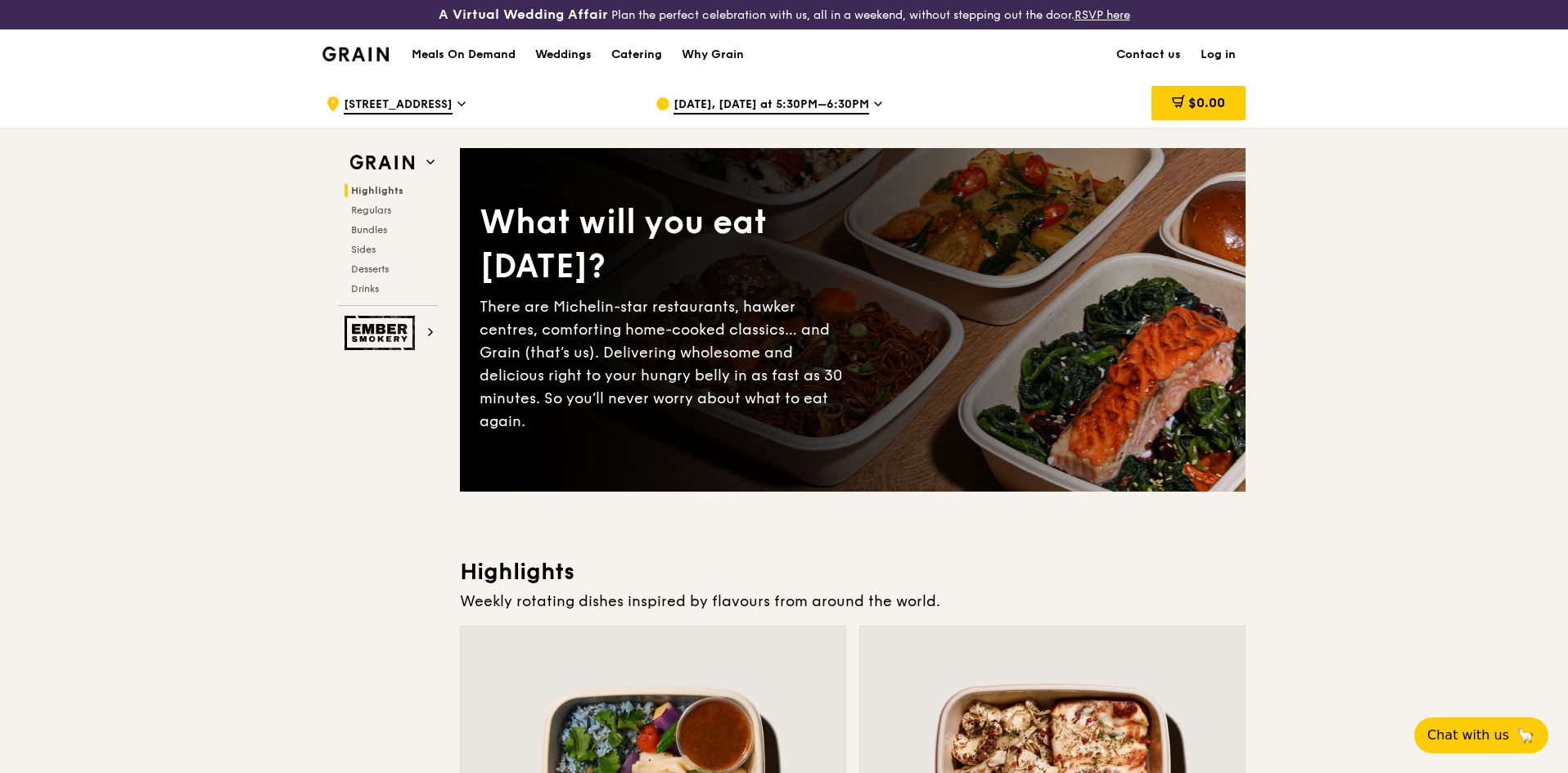
click at [789, 103] on span "[DATE], [DATE] at 5:30PM–6:30PM" at bounding box center [772, 105] width 196 height 18
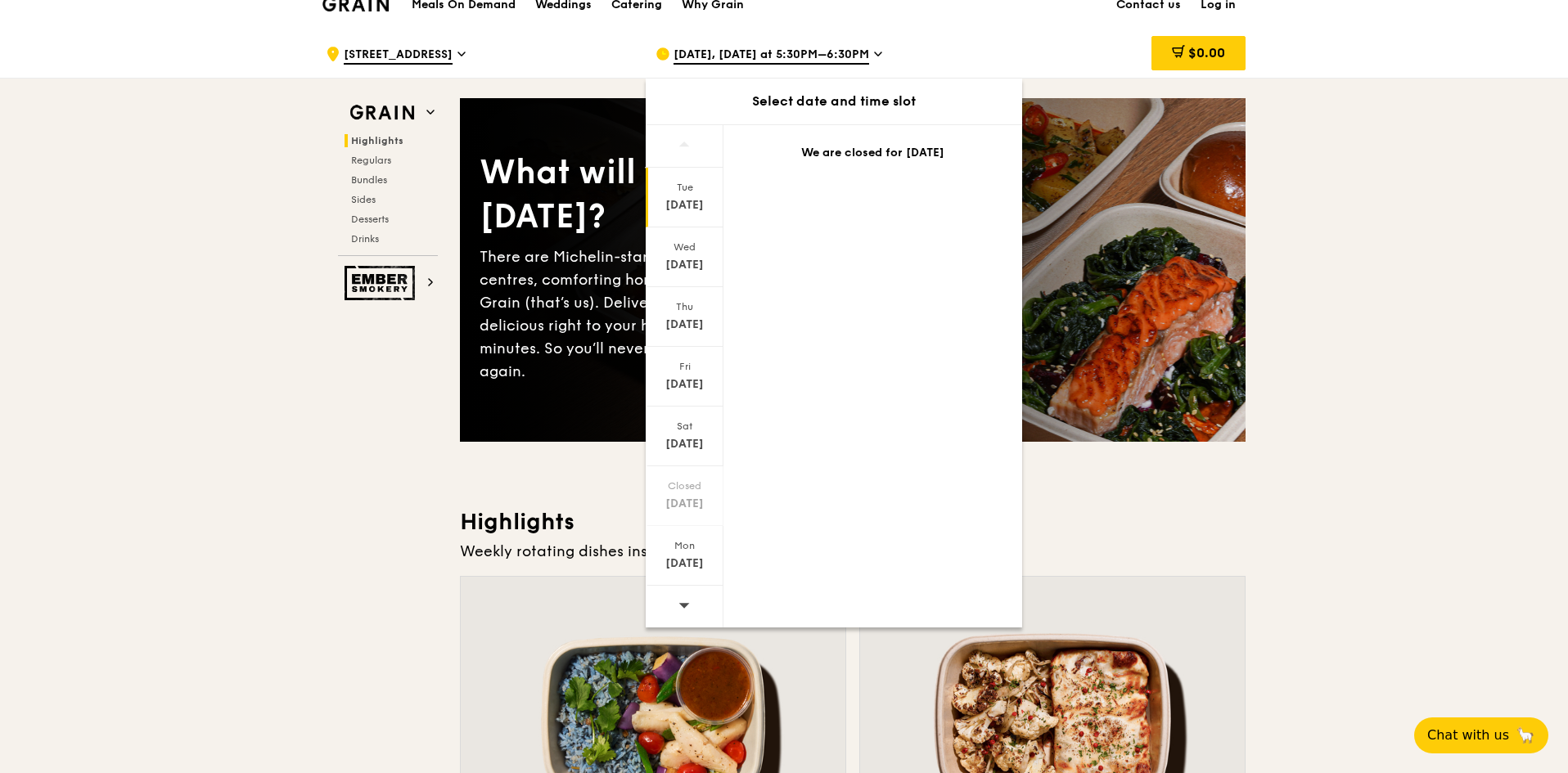
scroll to position [82, 0]
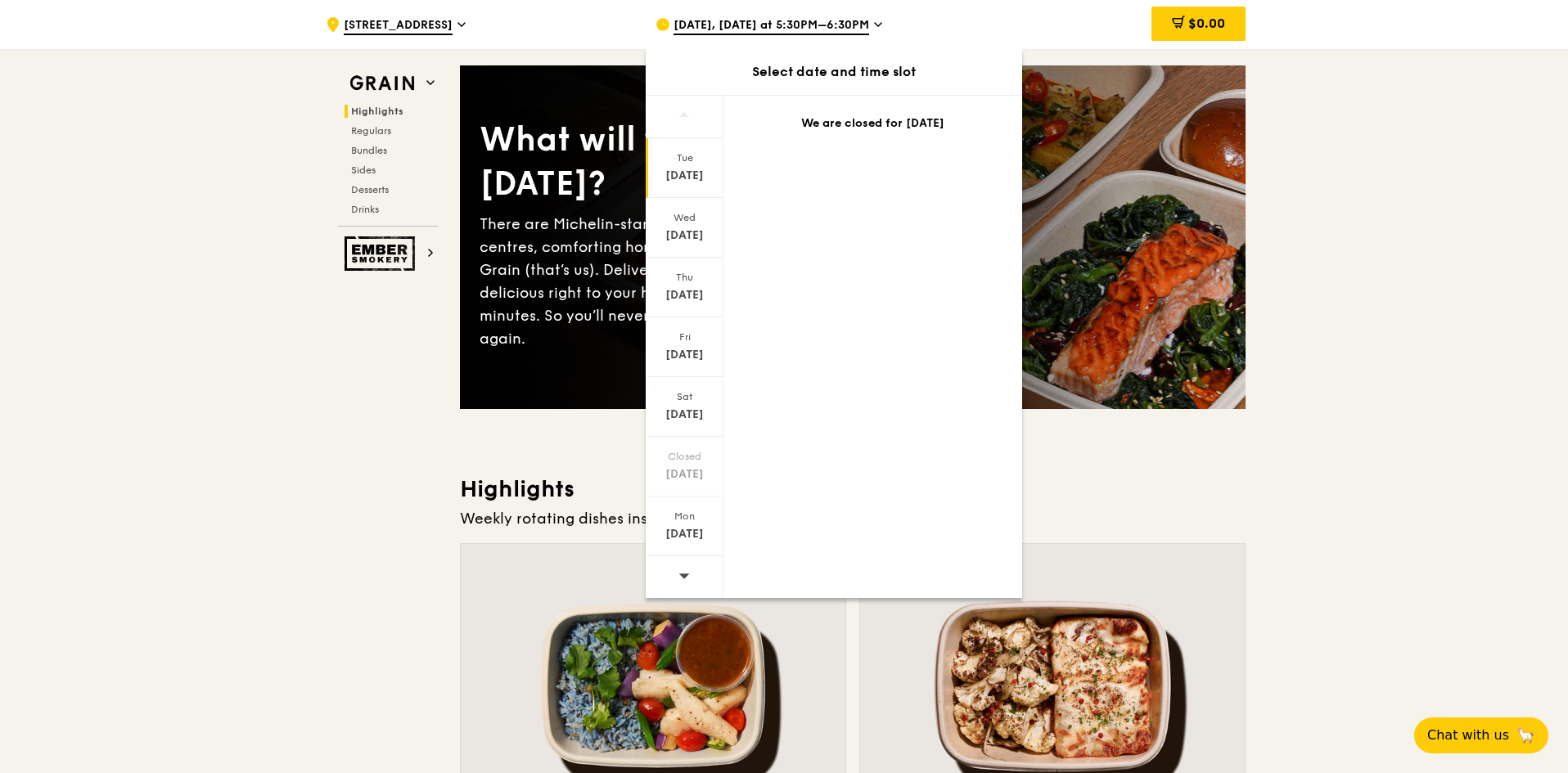
click at [692, 574] on div at bounding box center [684, 577] width 78 height 42
click at [693, 238] on div "[DATE]" at bounding box center [685, 235] width 73 height 16
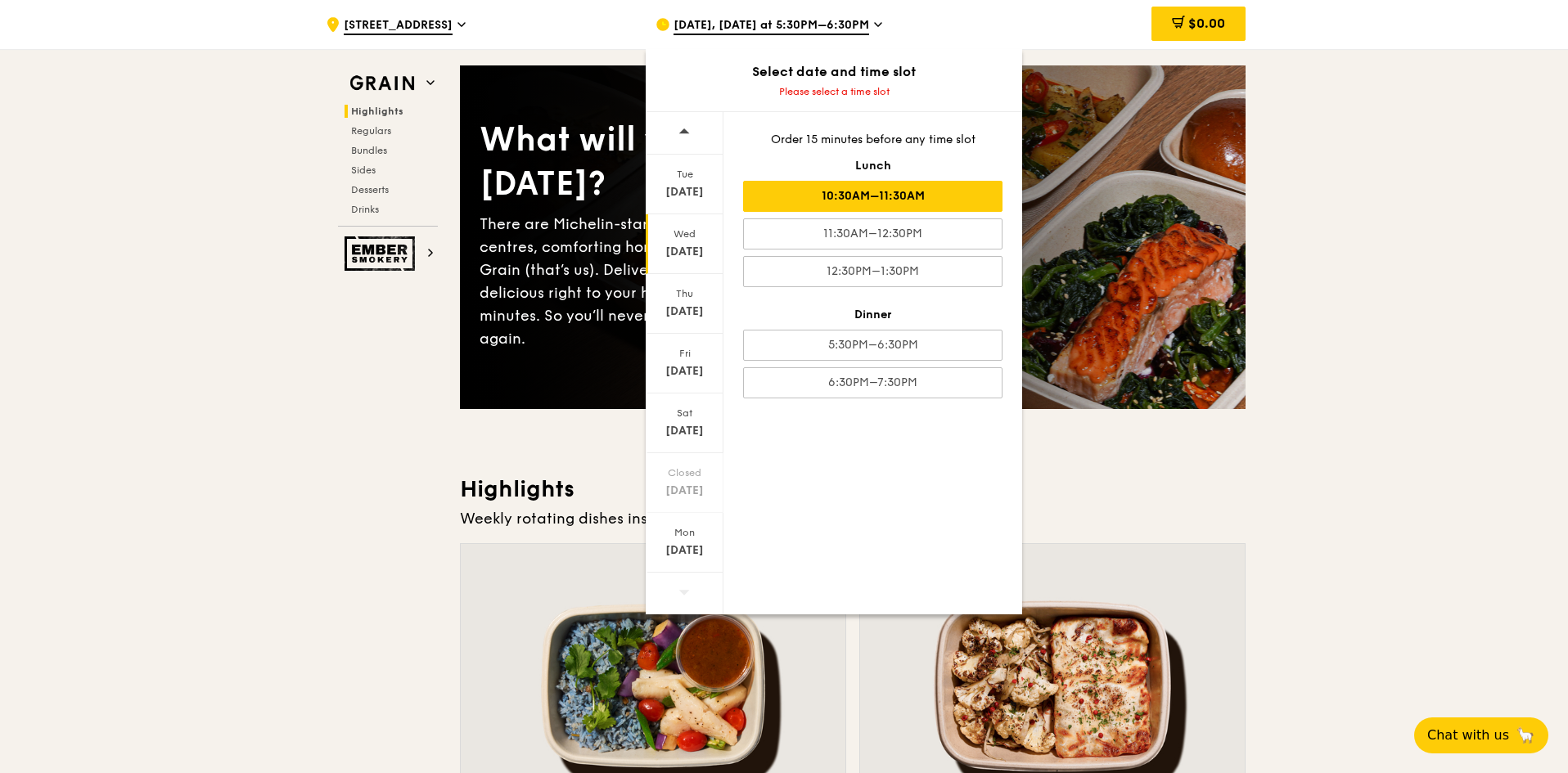
click at [832, 203] on div "10:30AM–11:30AM" at bounding box center [872, 196] width 259 height 31
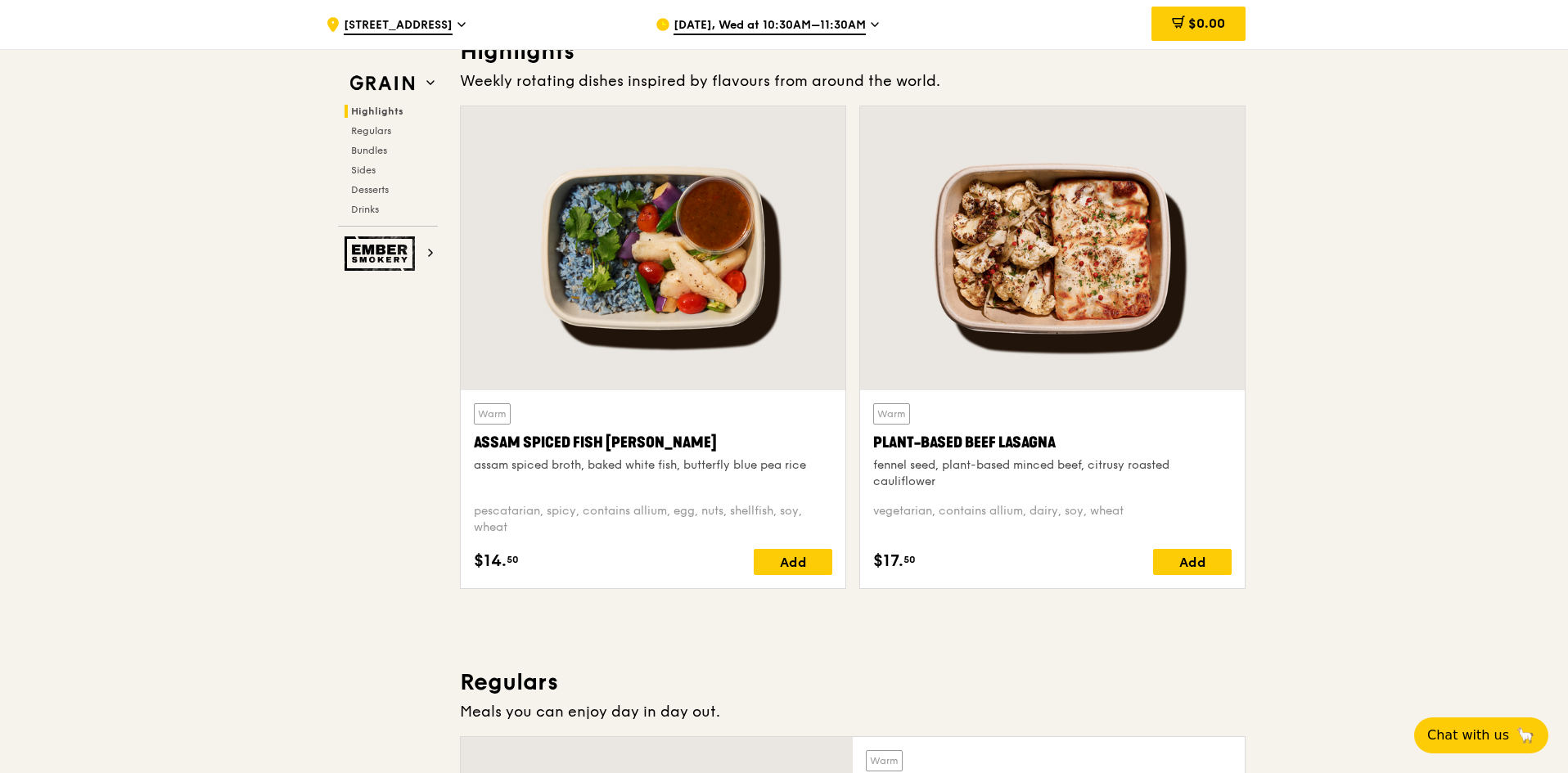
scroll to position [736, 0]
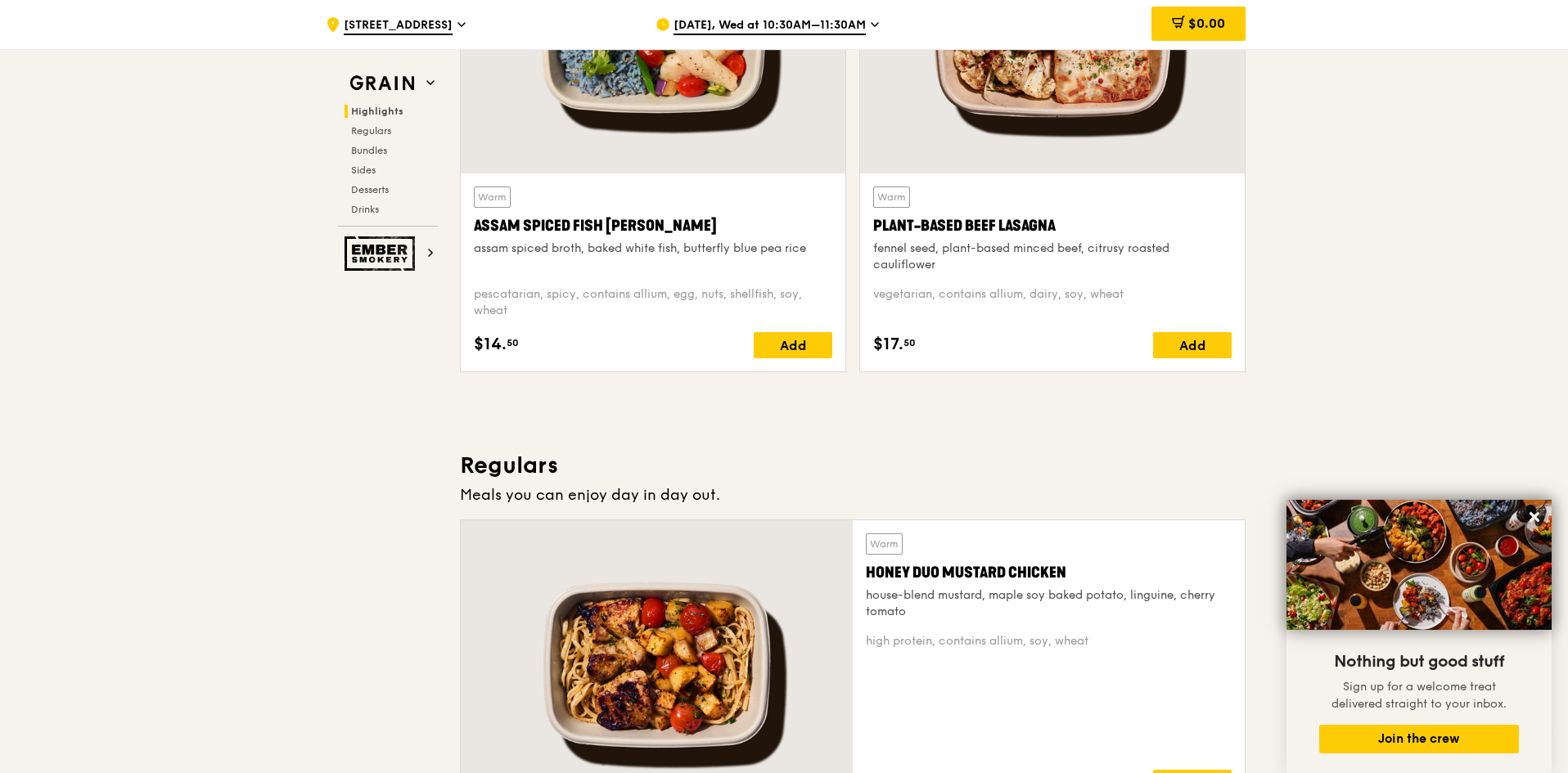
click at [1482, 729] on div "Nothing but good stuff Sign up for a welcome treat delivered straight to your i…" at bounding box center [1419, 636] width 265 height 273
click at [1458, 728] on button "Join the crew" at bounding box center [1419, 739] width 200 height 28
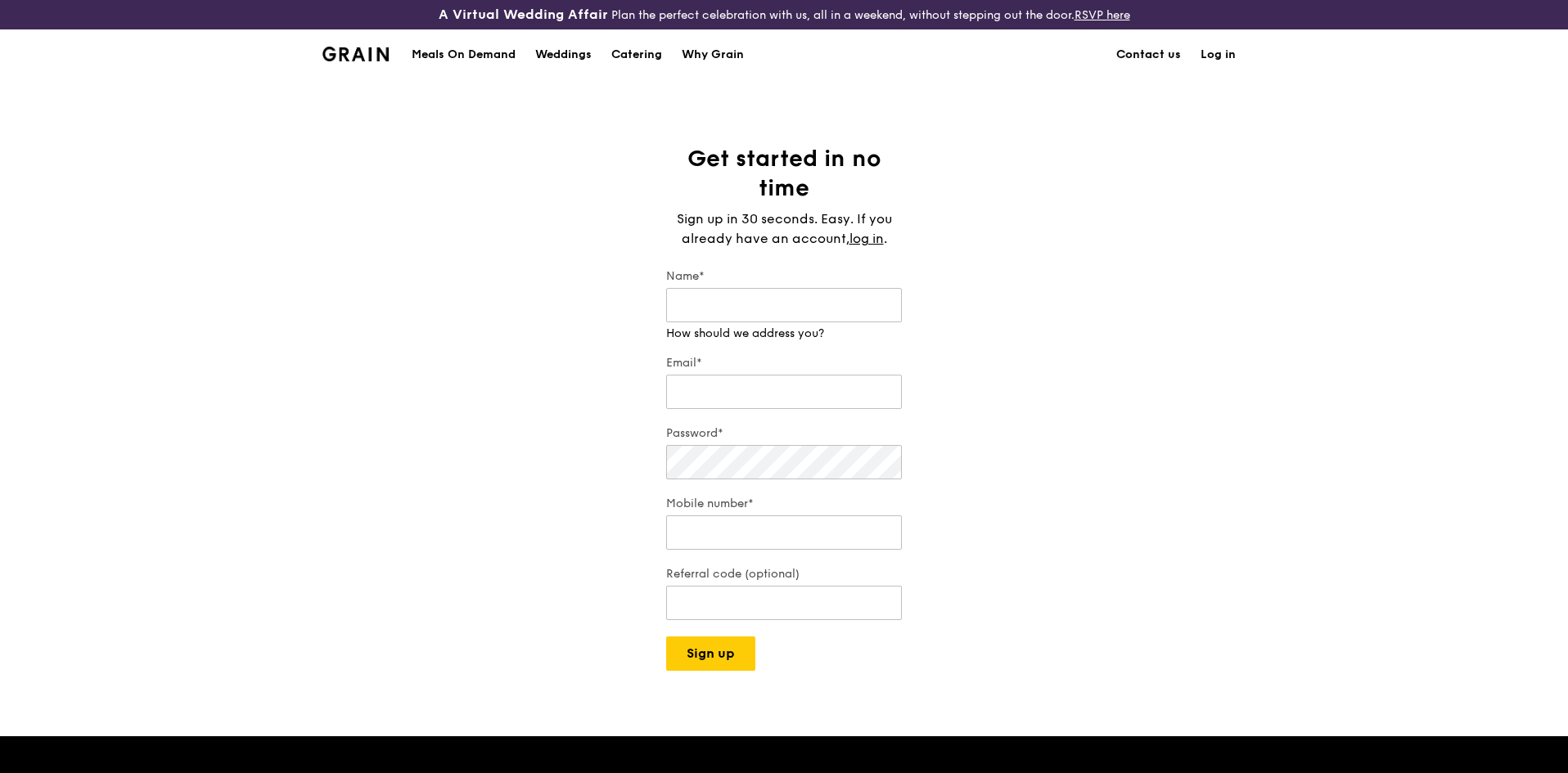
click at [1150, 61] on link "Contact us" at bounding box center [1148, 54] width 85 height 49
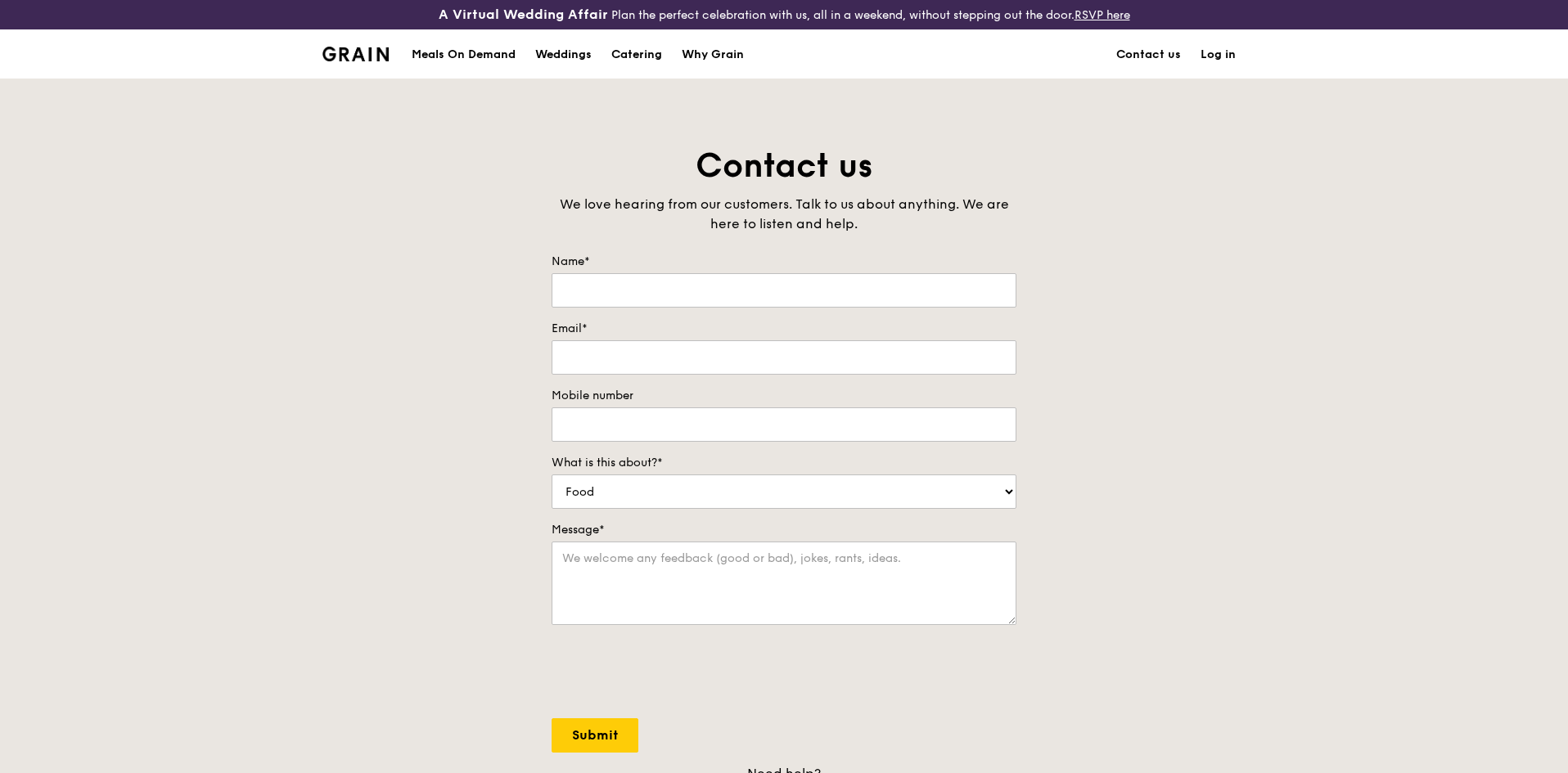
scroll to position [327, 0]
